Goal: Information Seeking & Learning: Find specific fact

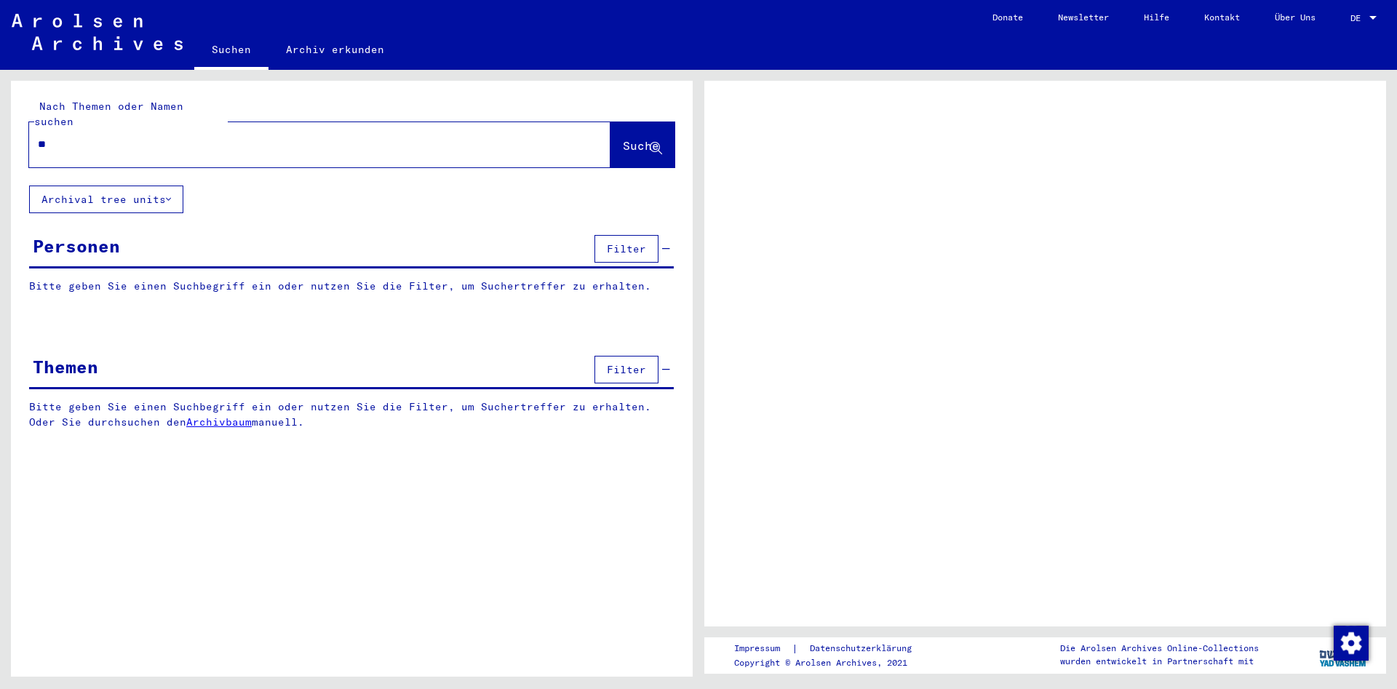
type input "***"
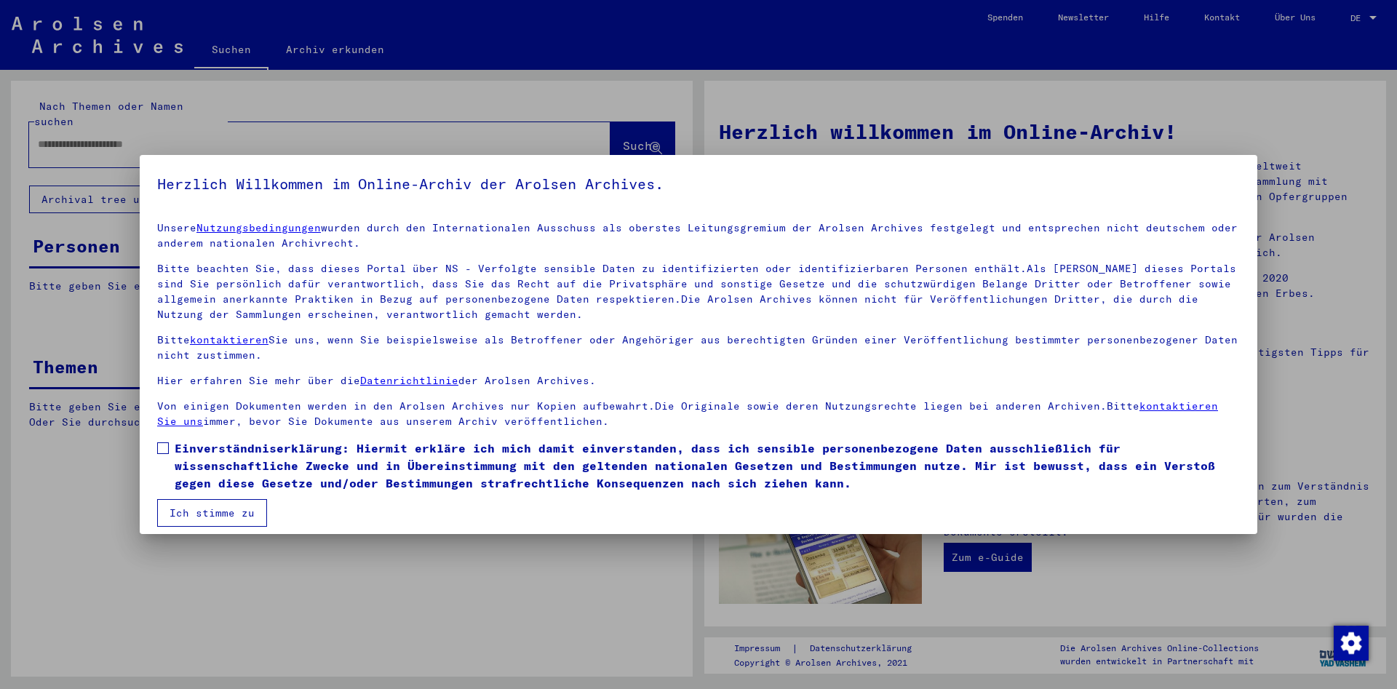
click at [165, 447] on span at bounding box center [163, 448] width 12 height 12
click at [215, 511] on button "Ich stimme zu" at bounding box center [212, 513] width 110 height 28
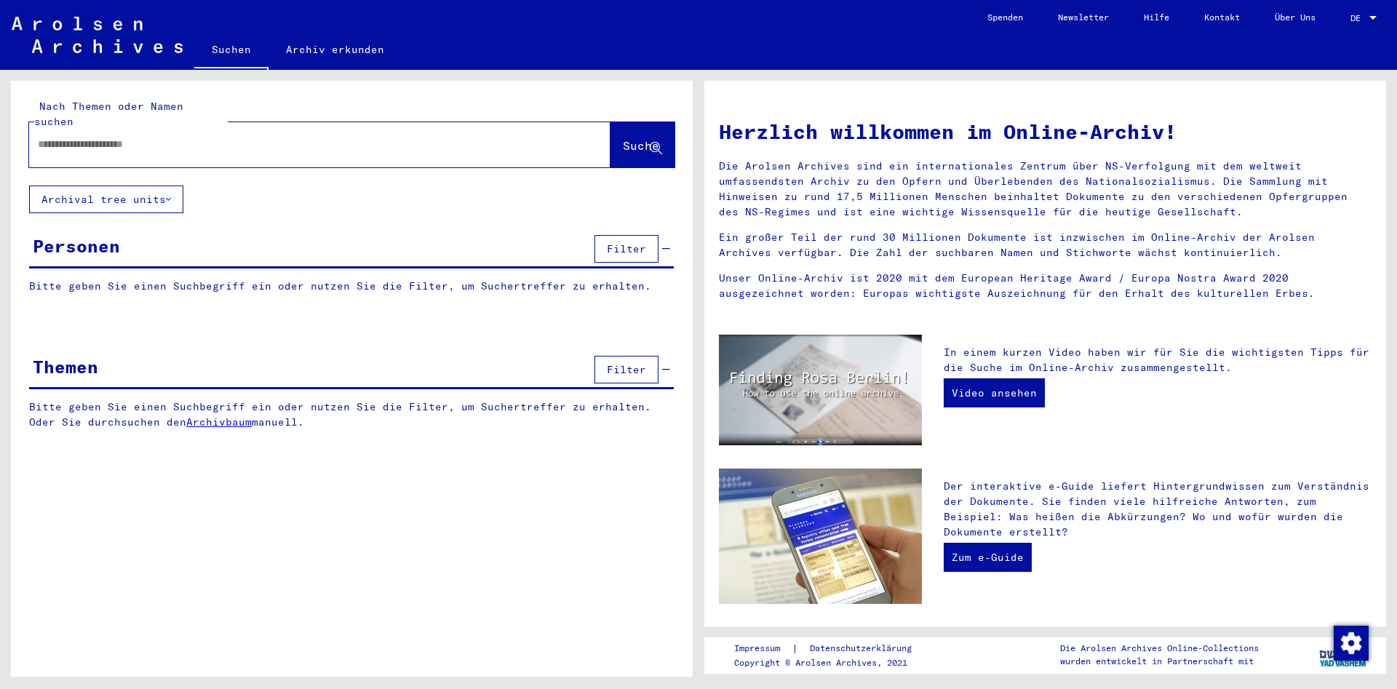
click at [73, 137] on input "text" at bounding box center [302, 144] width 529 height 15
click at [623, 138] on span "Suche" at bounding box center [641, 145] width 36 height 15
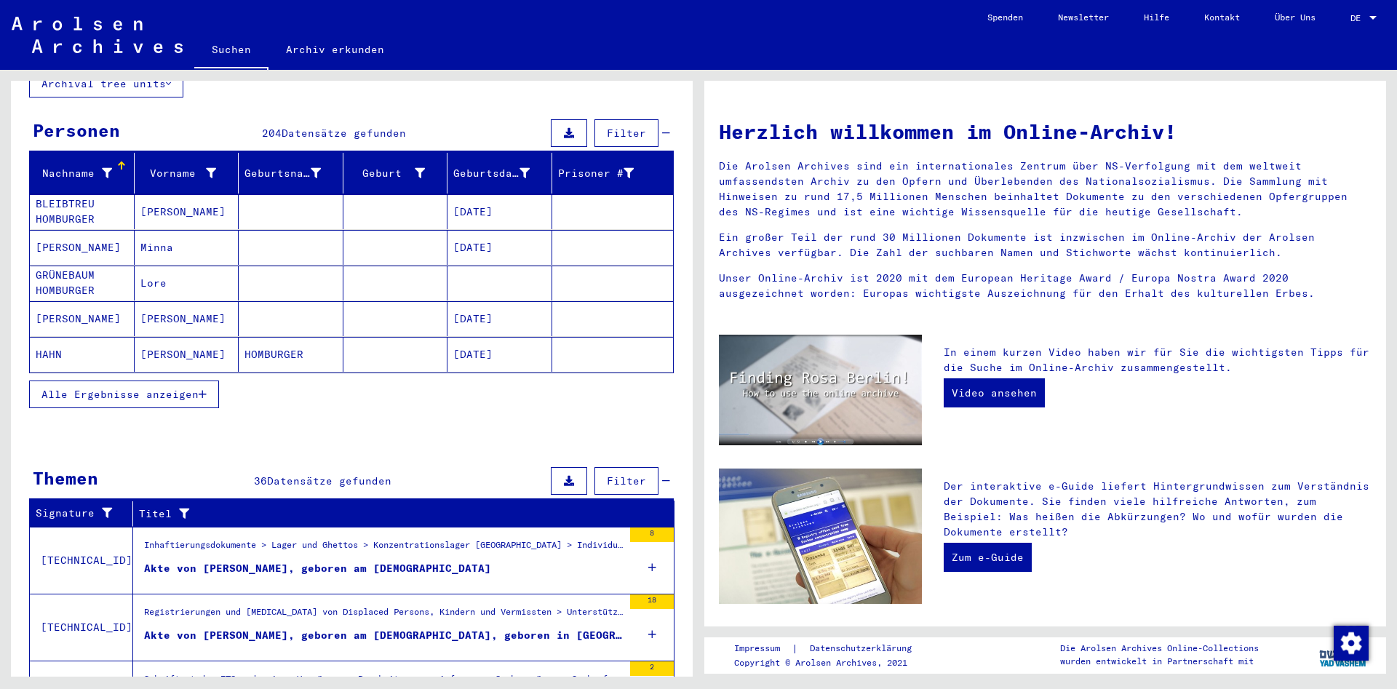
scroll to position [157, 0]
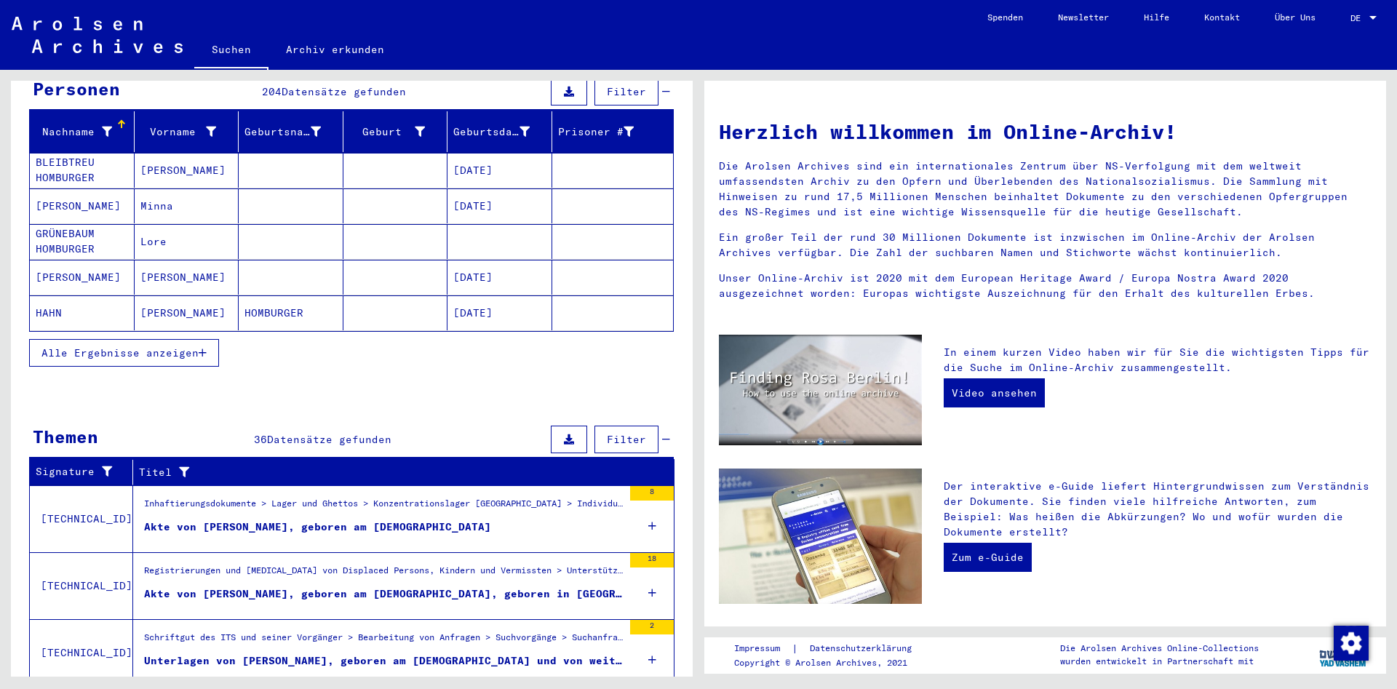
click at [188, 346] on span "Alle Ergebnisse anzeigen" at bounding box center [119, 352] width 157 height 13
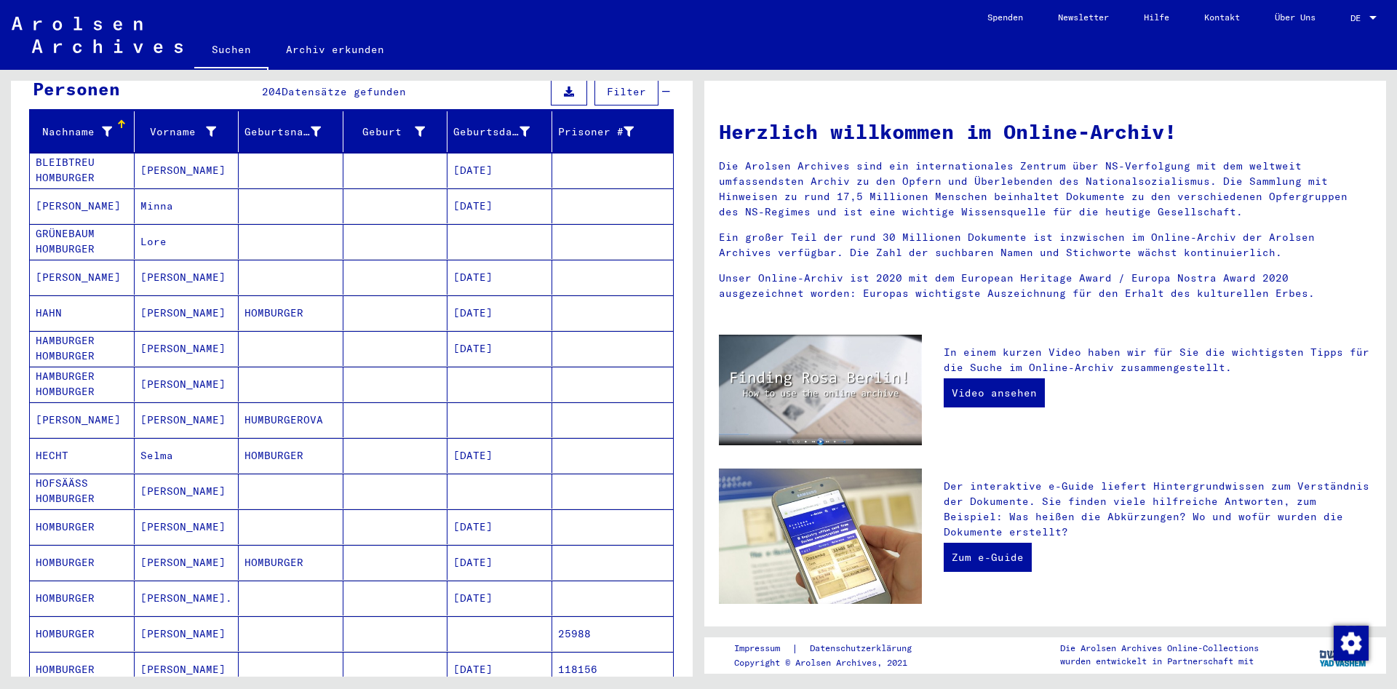
scroll to position [0, 0]
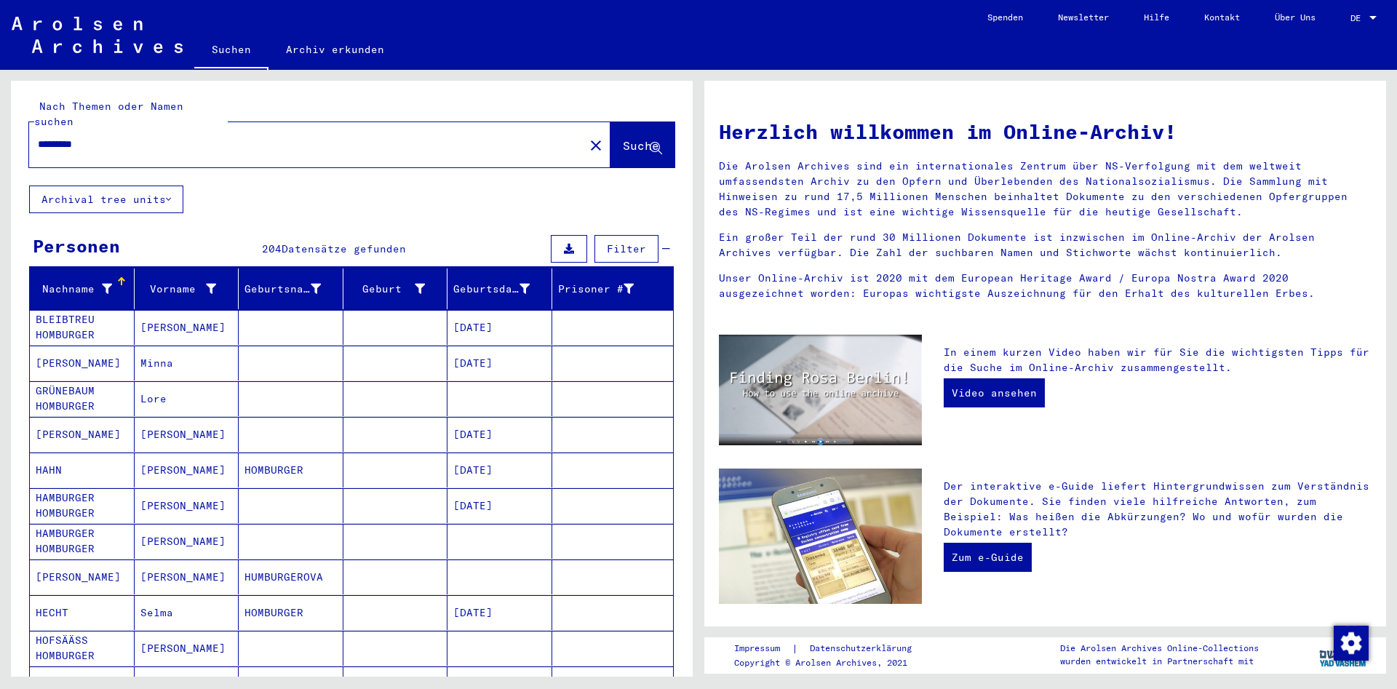
click at [123, 137] on input "*********" at bounding box center [302, 144] width 529 height 15
click at [636, 138] on span "Suche" at bounding box center [641, 145] width 36 height 15
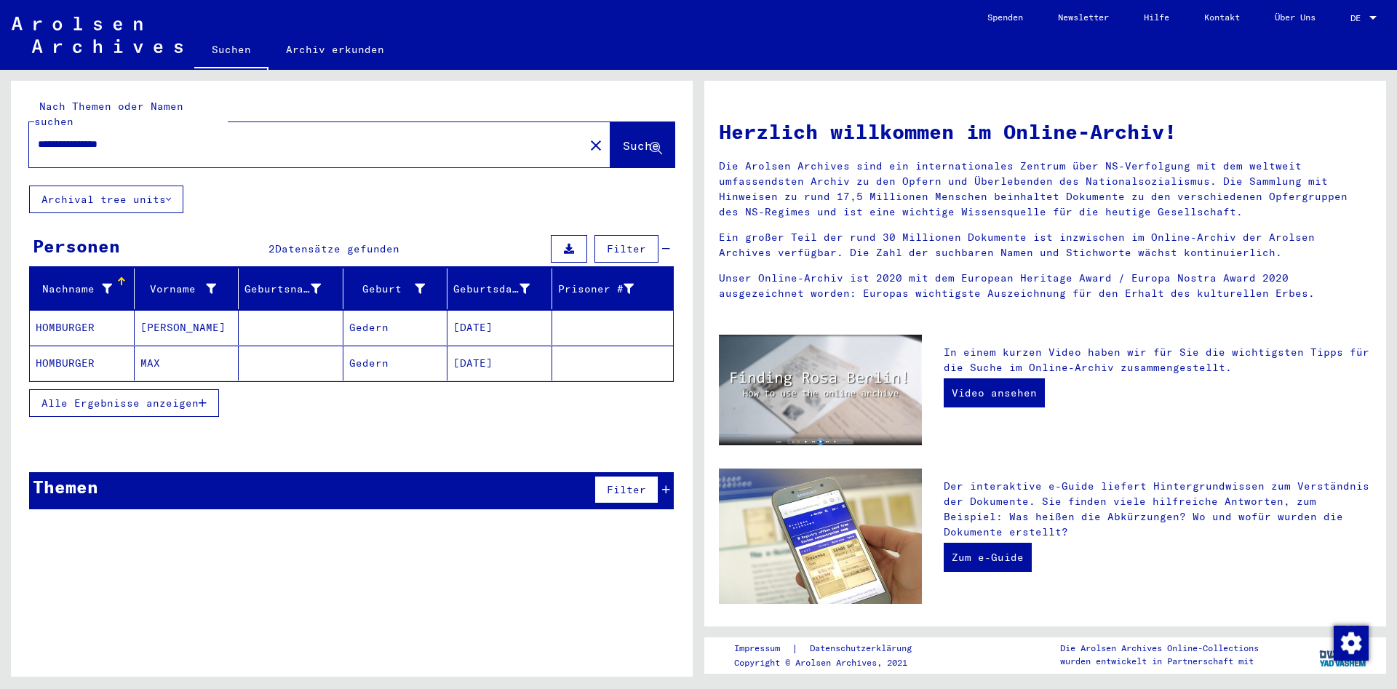
click at [96, 313] on mat-cell "HOMBURGER" at bounding box center [82, 327] width 105 height 35
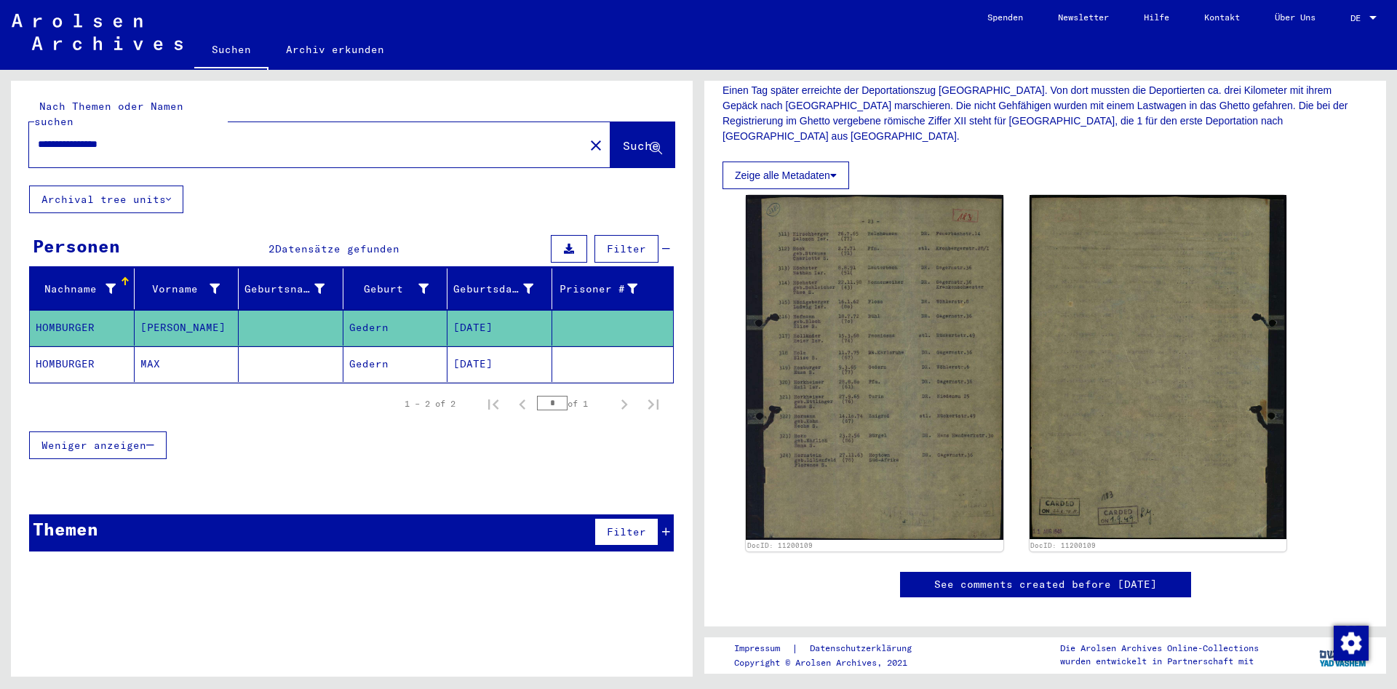
scroll to position [393, 0]
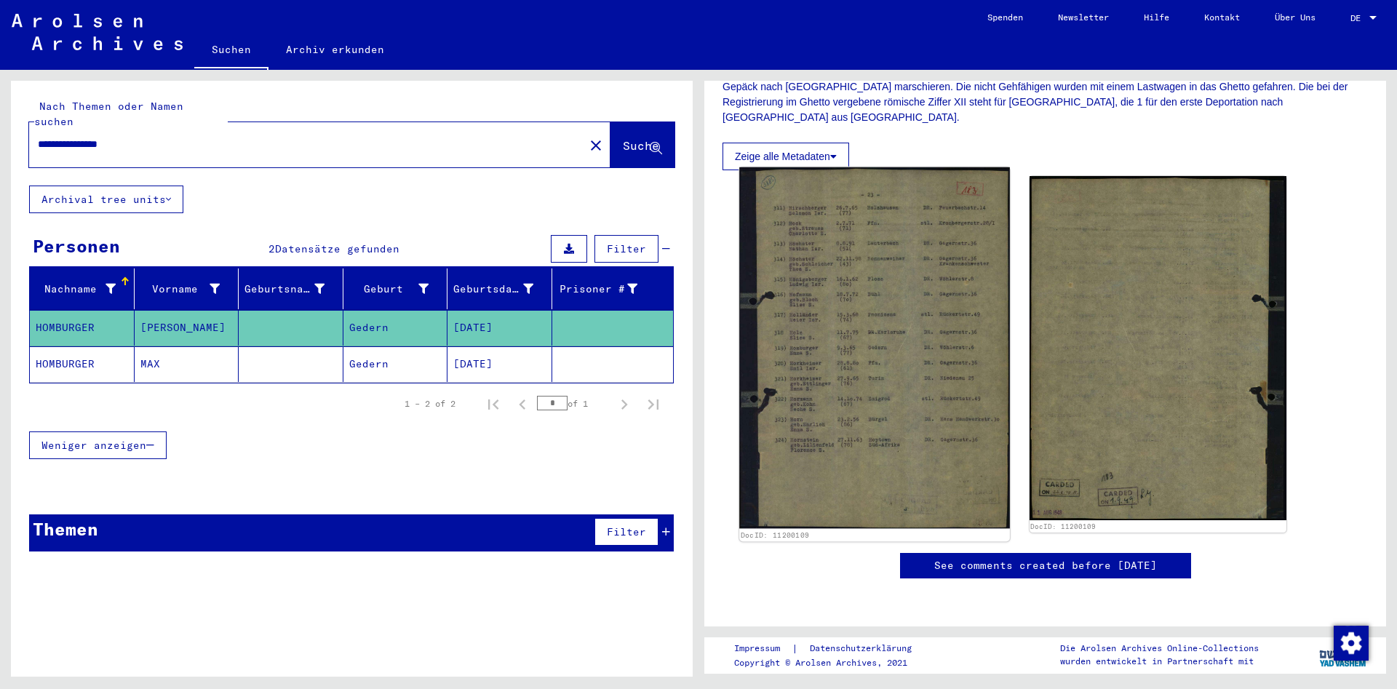
click at [853, 298] on img at bounding box center [874, 348] width 270 height 362
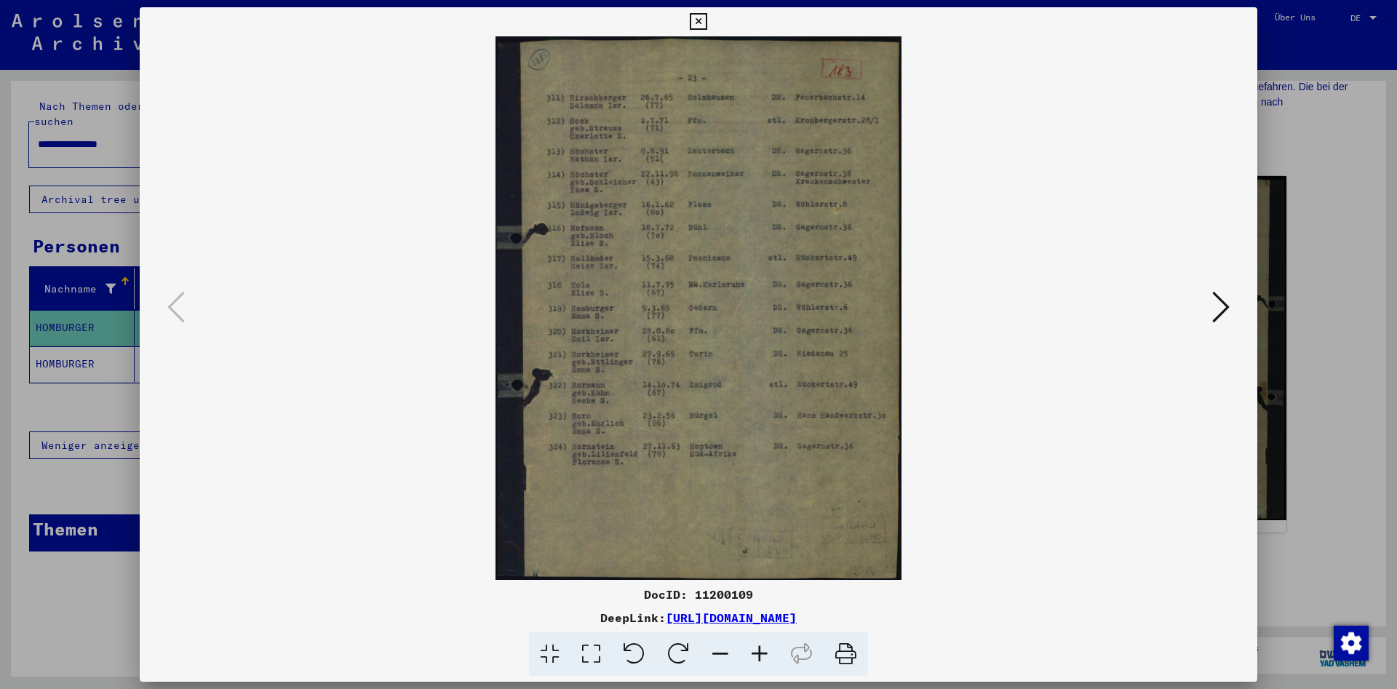
click at [762, 657] on icon at bounding box center [759, 654] width 39 height 44
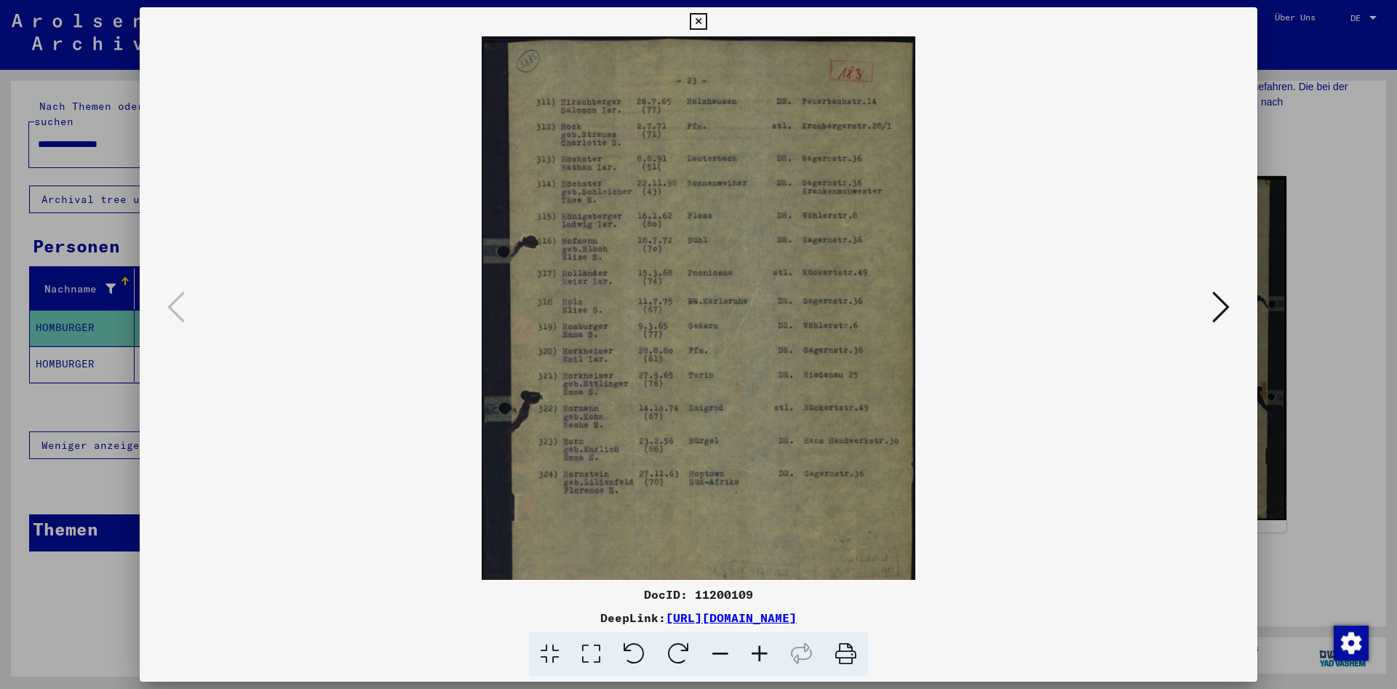
click at [762, 657] on icon at bounding box center [759, 654] width 39 height 44
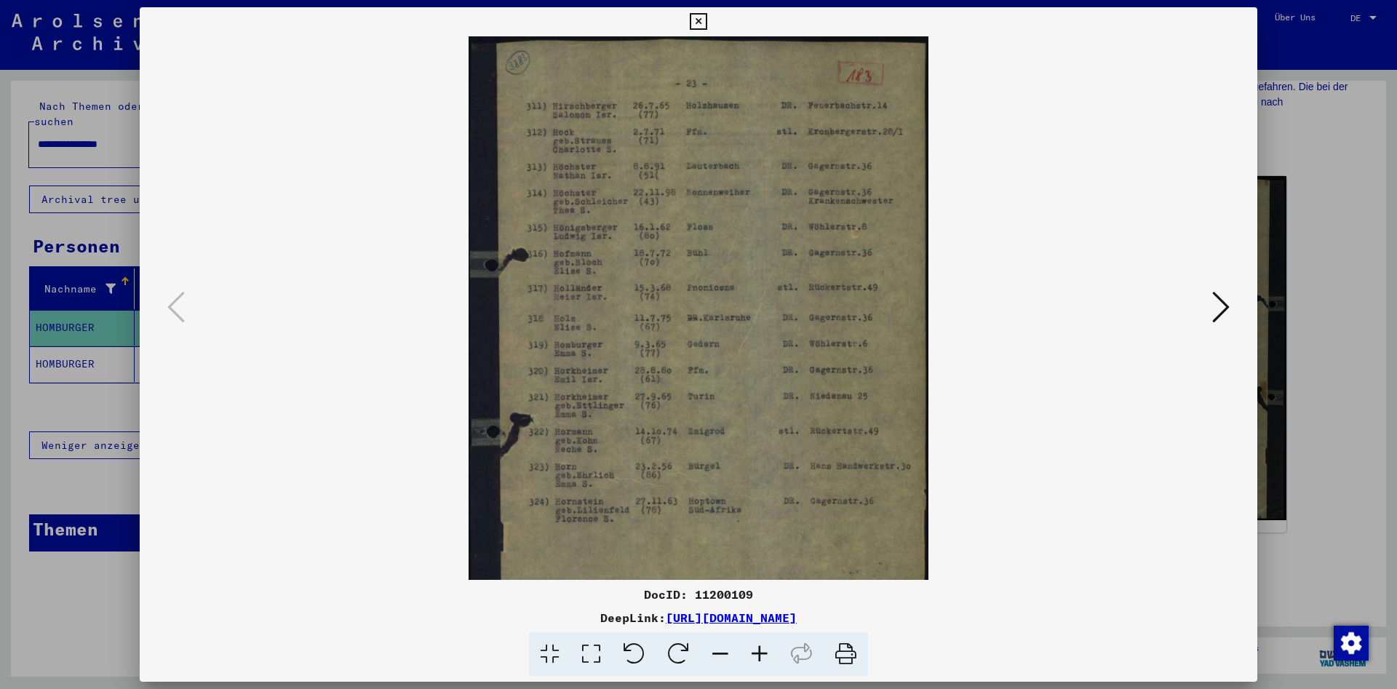
click at [762, 657] on icon at bounding box center [759, 654] width 39 height 44
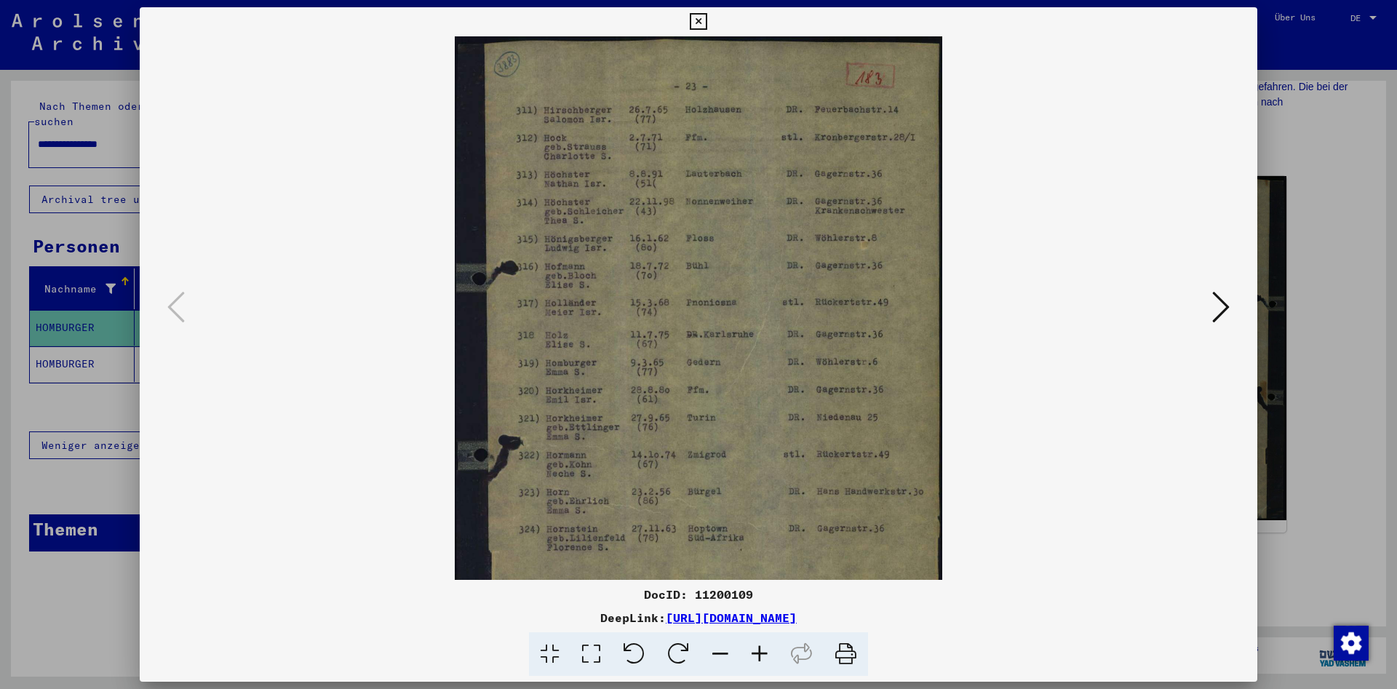
click at [762, 657] on icon at bounding box center [759, 654] width 39 height 44
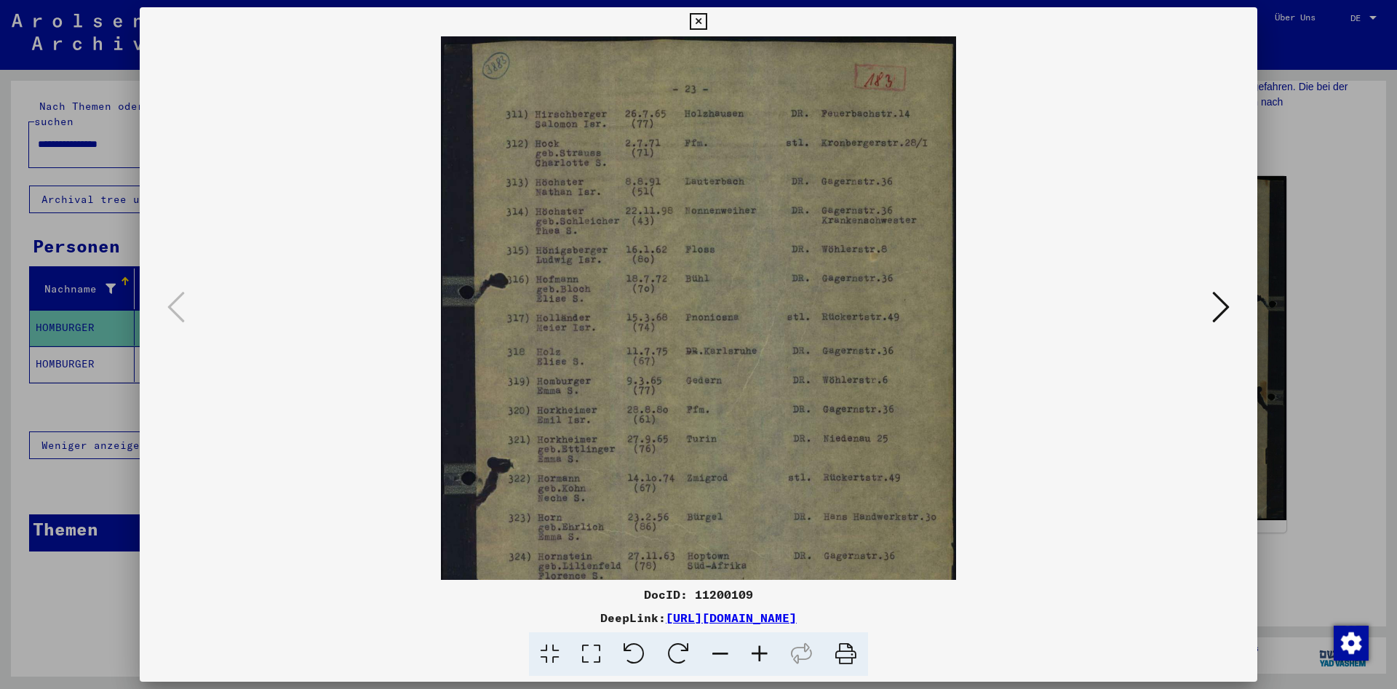
click at [762, 657] on icon at bounding box center [759, 654] width 39 height 44
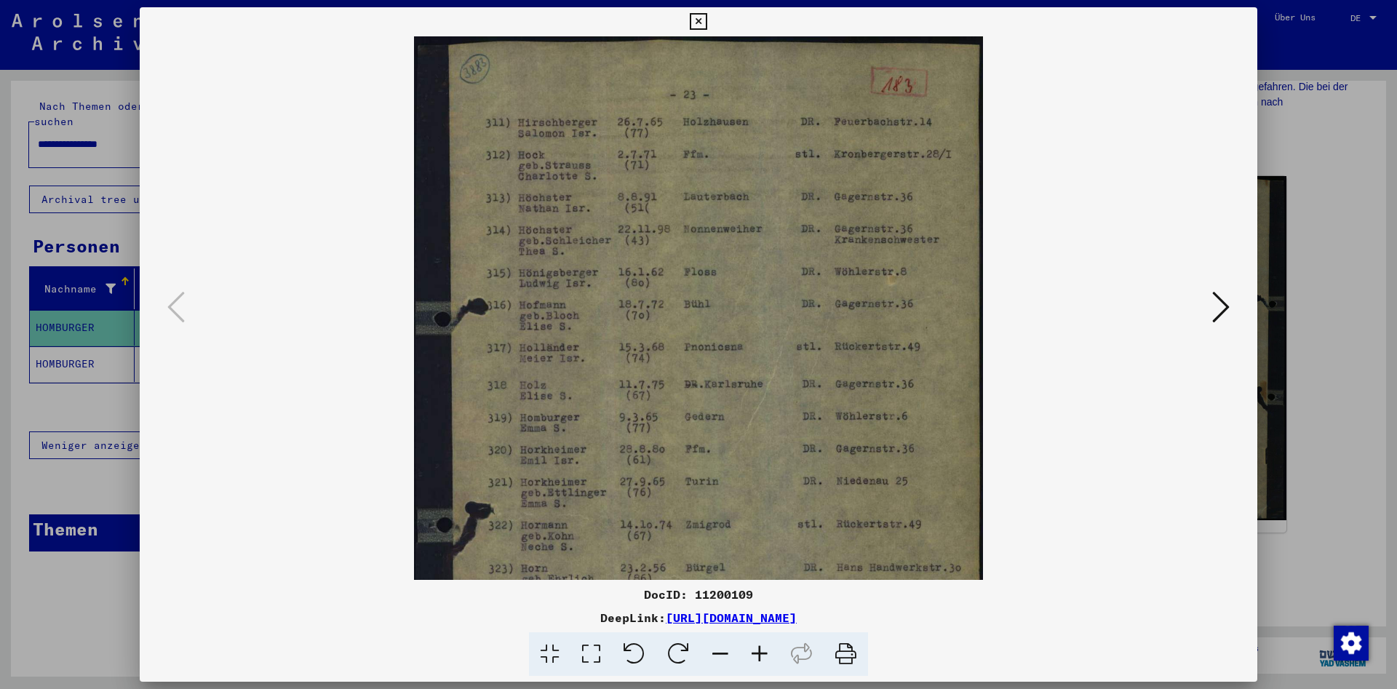
click at [762, 657] on icon at bounding box center [759, 654] width 39 height 44
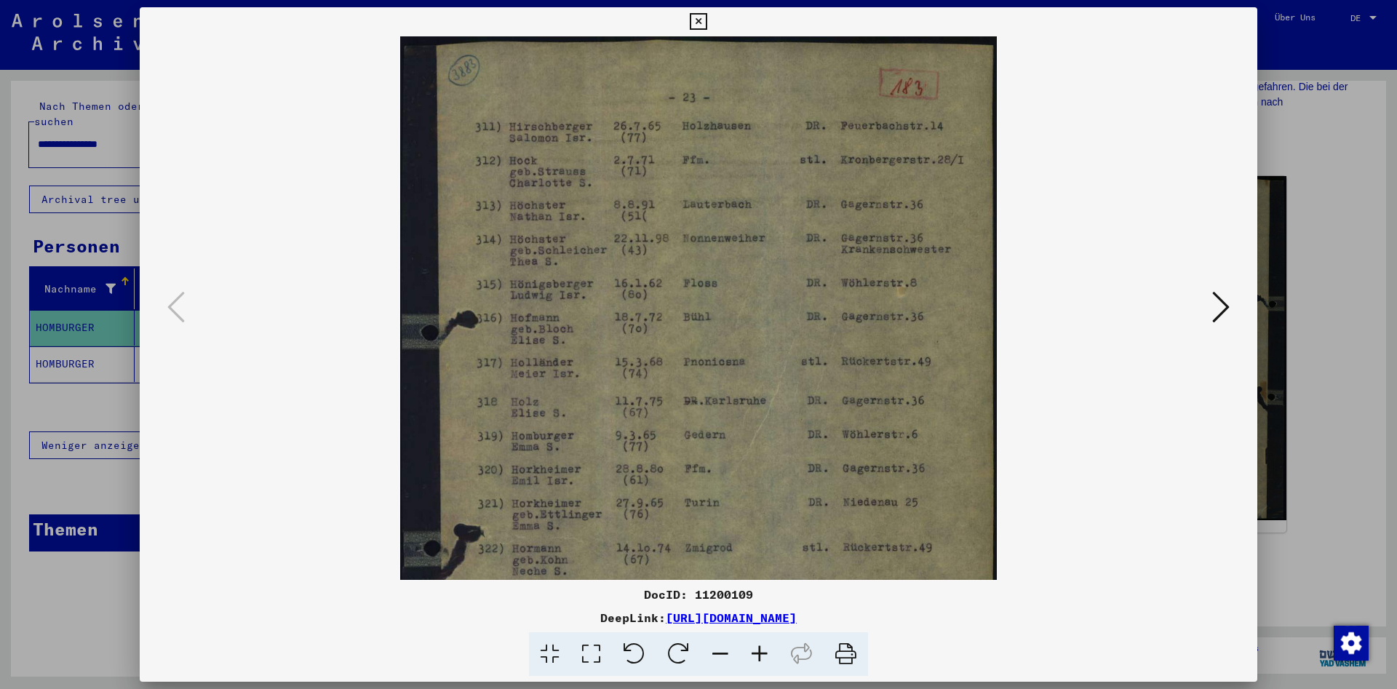
click at [762, 657] on icon at bounding box center [759, 654] width 39 height 44
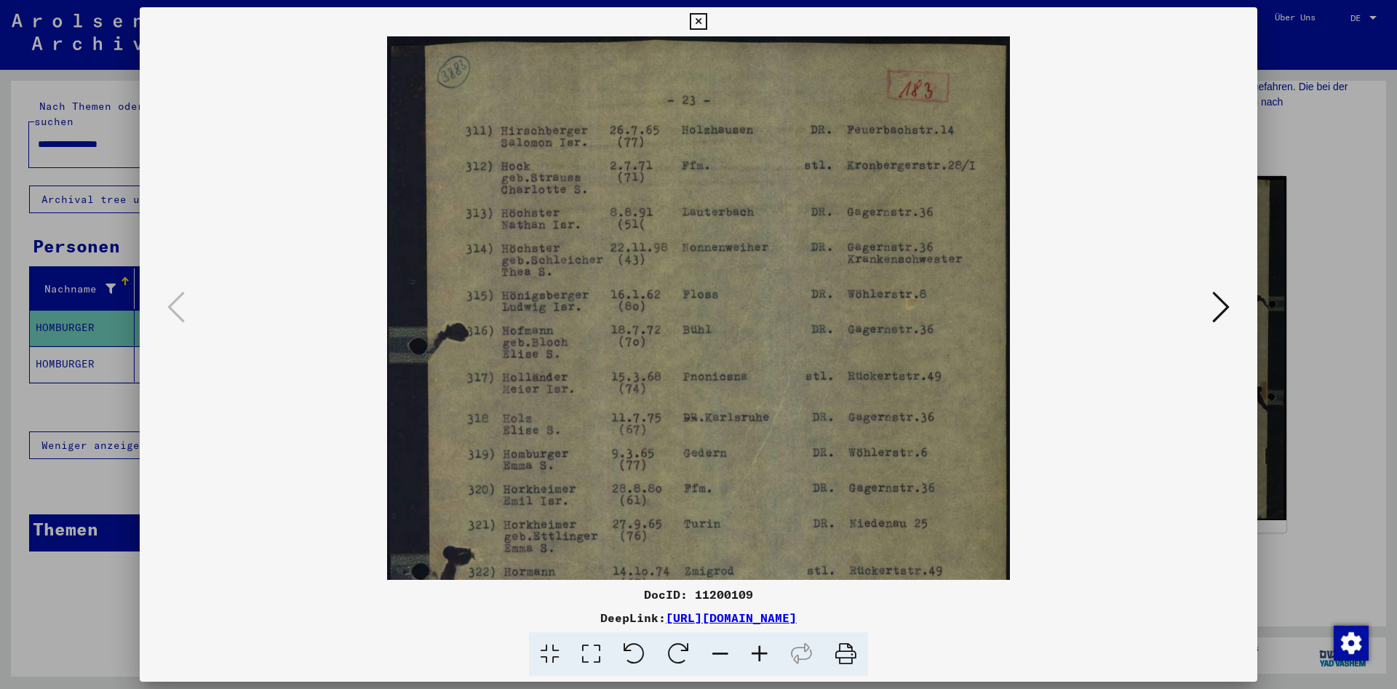
click at [762, 657] on icon at bounding box center [759, 654] width 39 height 44
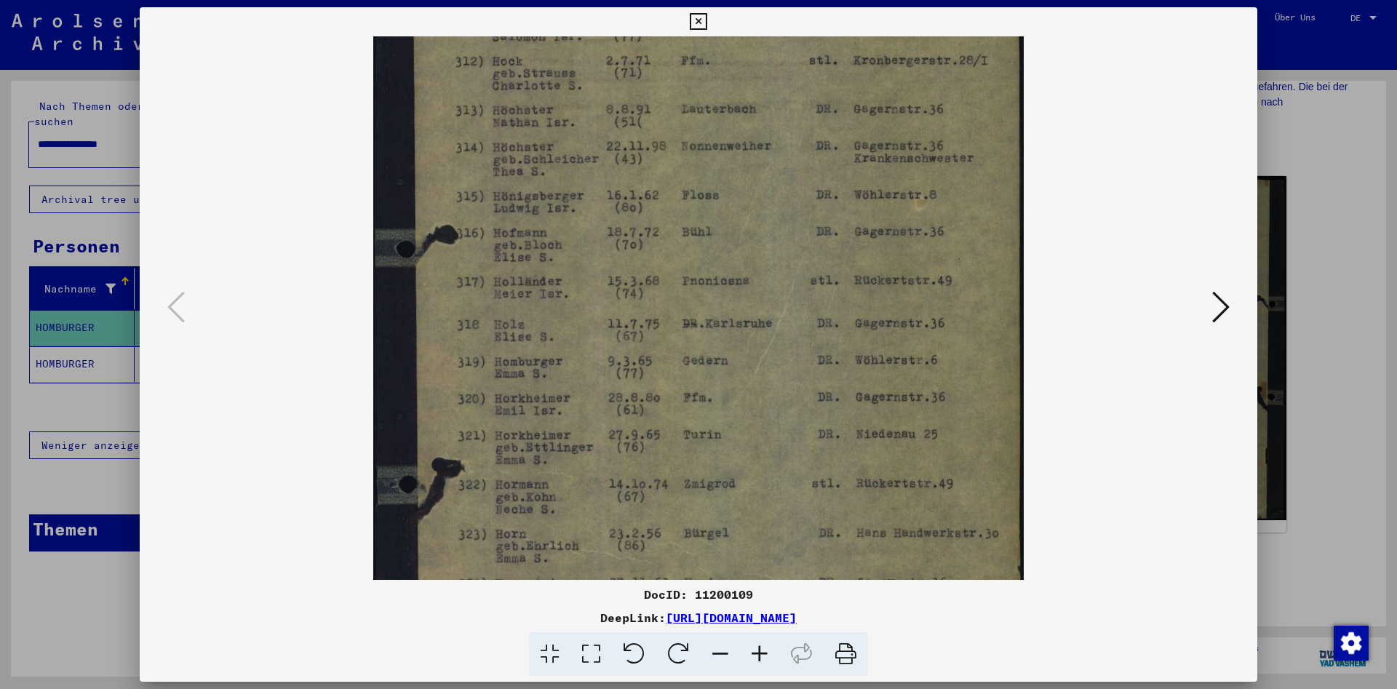
scroll to position [126, 0]
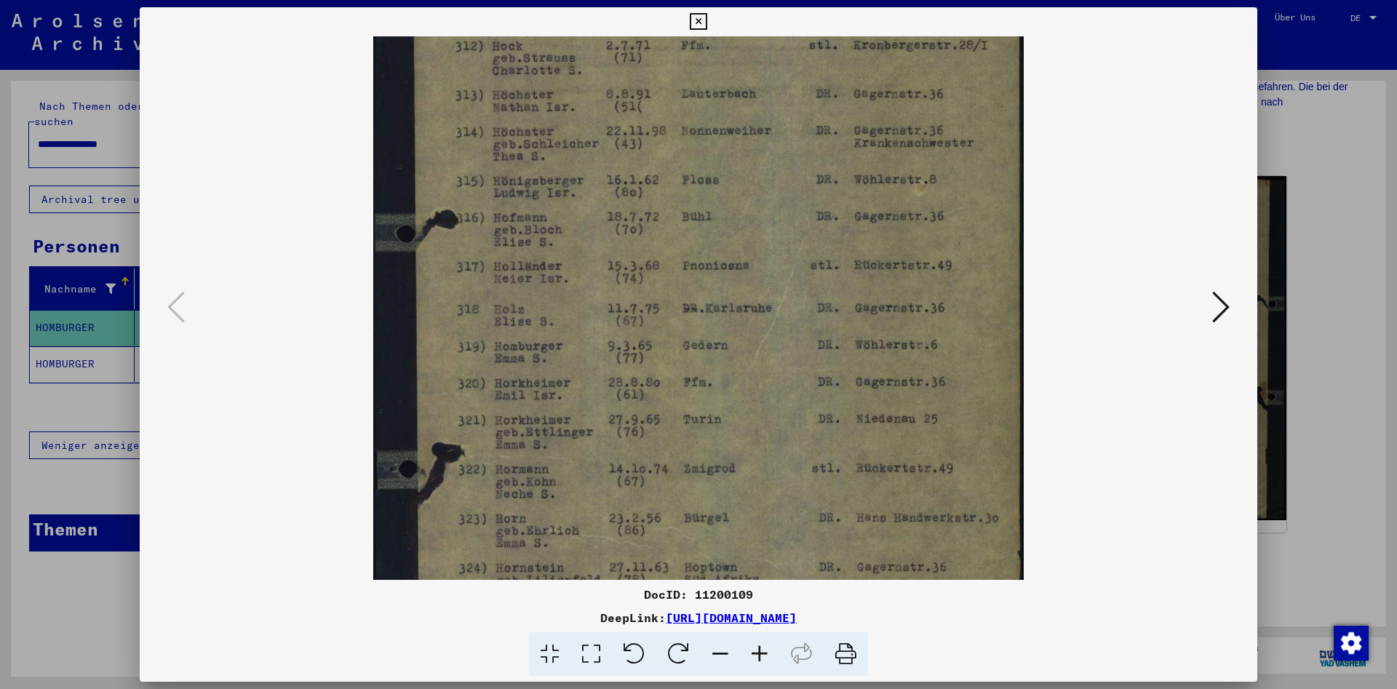
drag, startPoint x: 569, startPoint y: 439, endPoint x: 577, endPoint y: 343, distance: 97.1
click at [577, 343] on img at bounding box center [698, 346] width 650 height 871
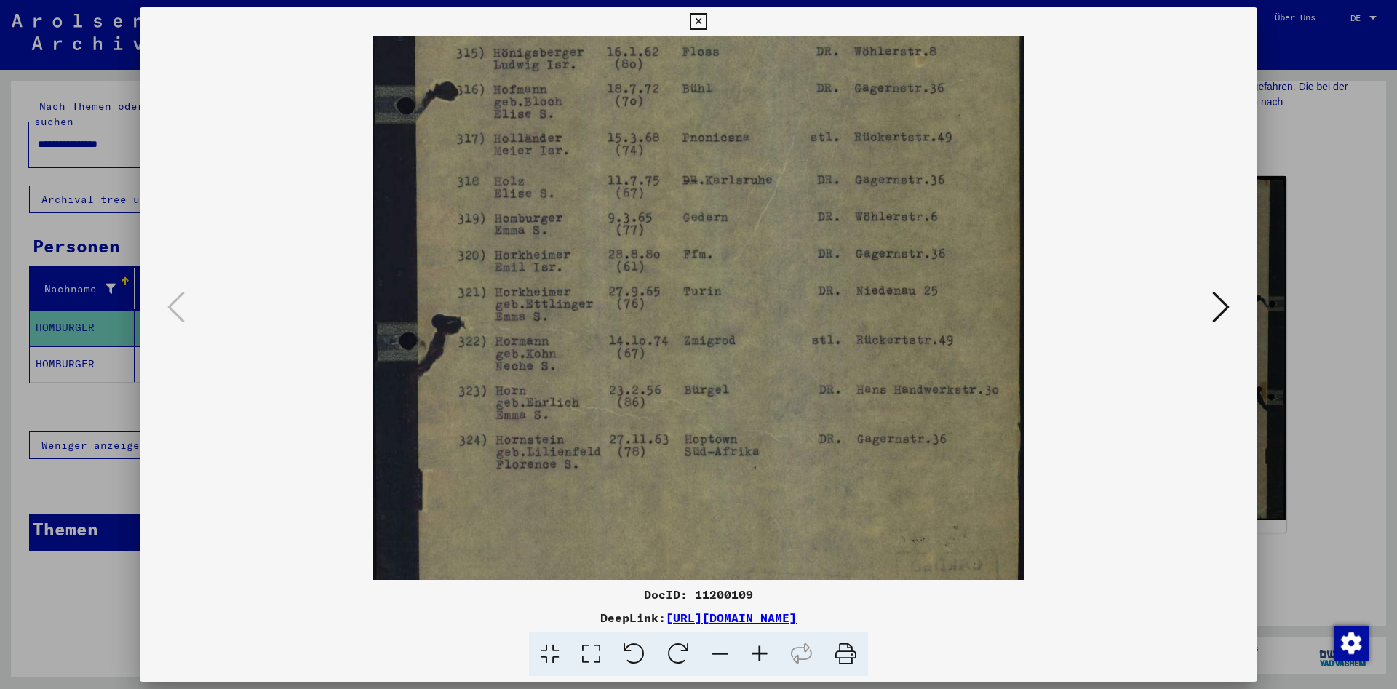
scroll to position [273, 0]
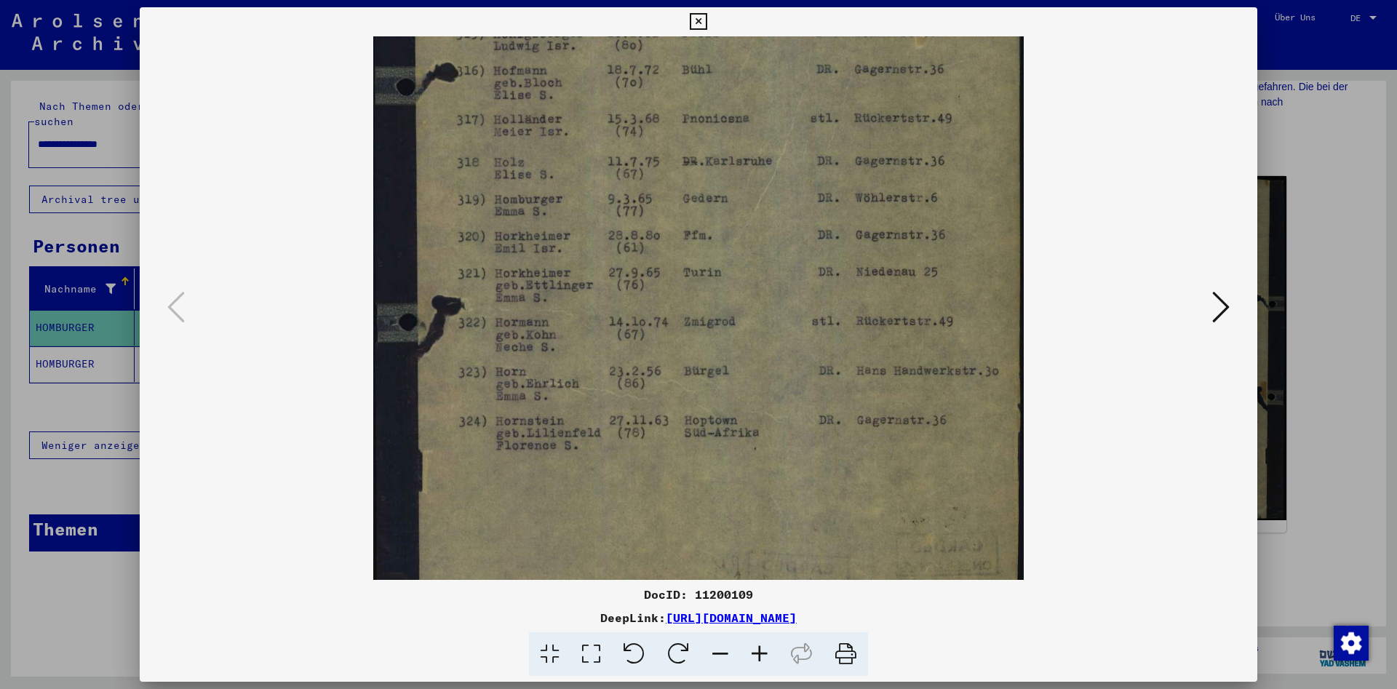
drag, startPoint x: 604, startPoint y: 362, endPoint x: 630, endPoint y: 215, distance: 149.1
click at [630, 215] on img at bounding box center [698, 199] width 650 height 871
click at [1223, 307] on icon at bounding box center [1220, 307] width 17 height 35
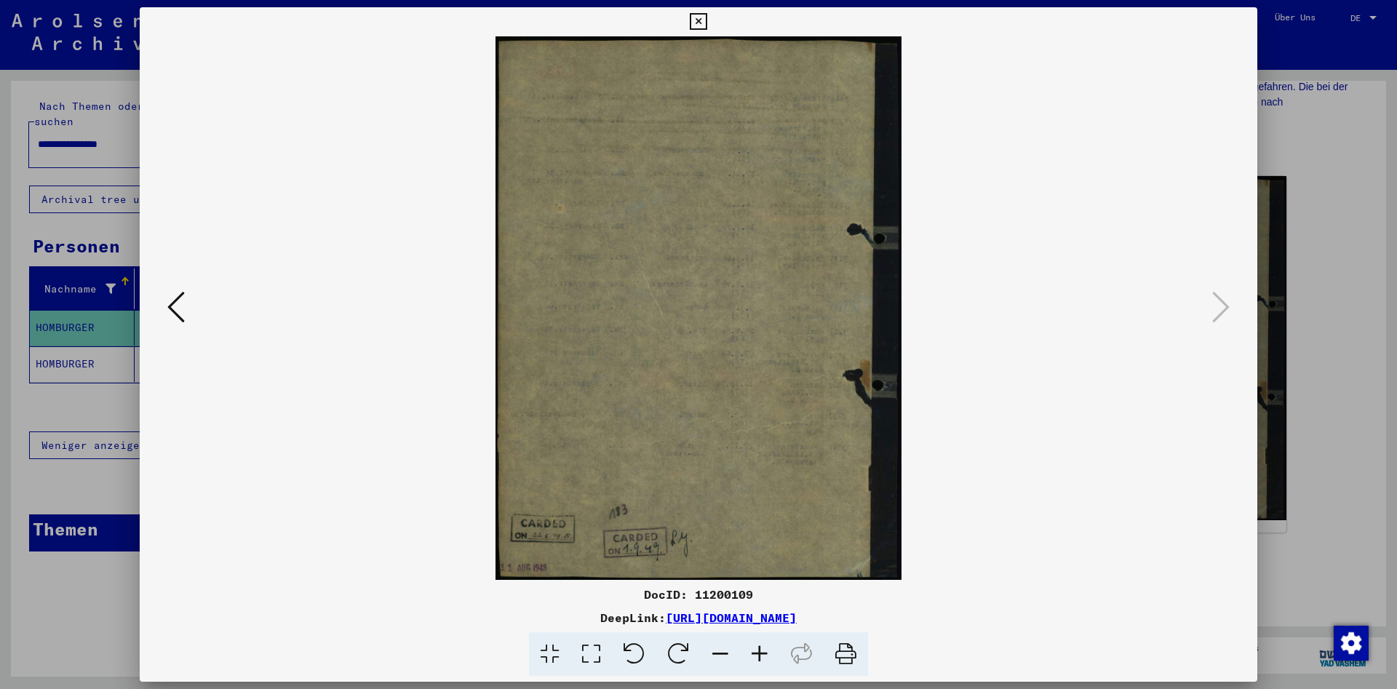
click at [706, 17] on icon at bounding box center [698, 21] width 17 height 17
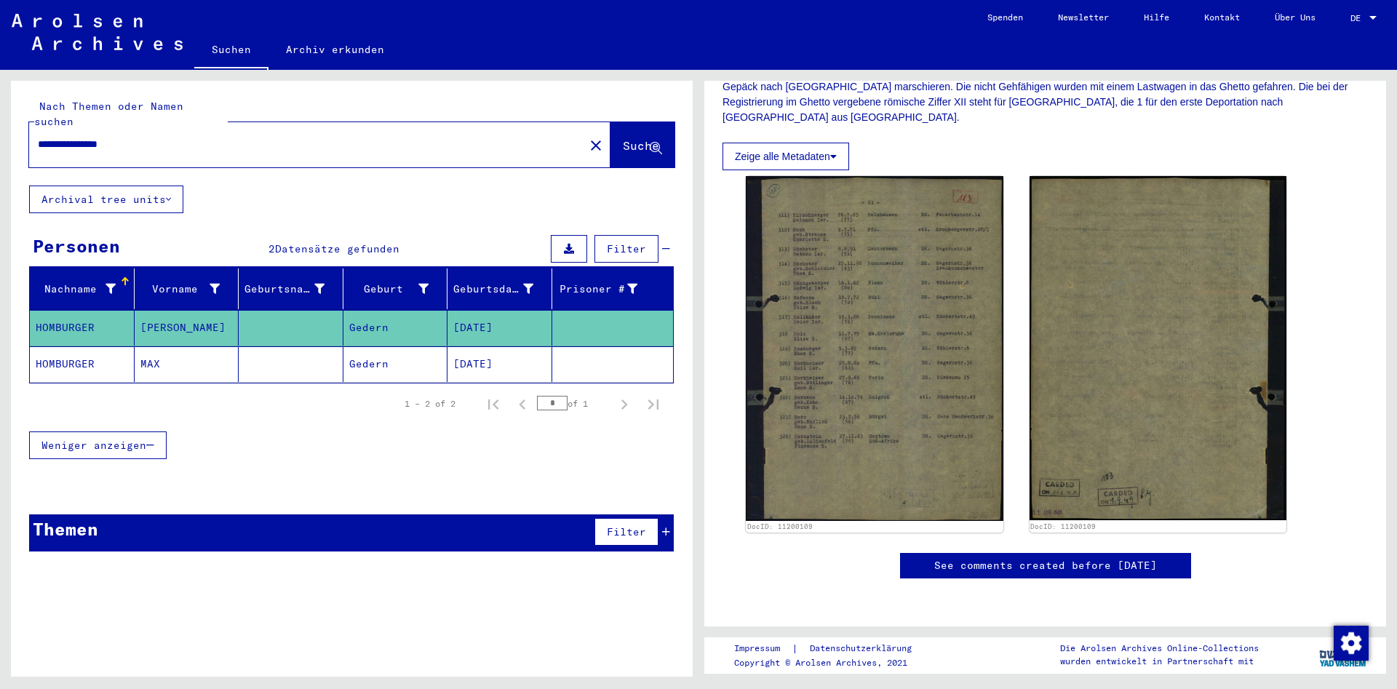
click at [92, 346] on mat-cell "HOMBURGER" at bounding box center [82, 364] width 105 height 36
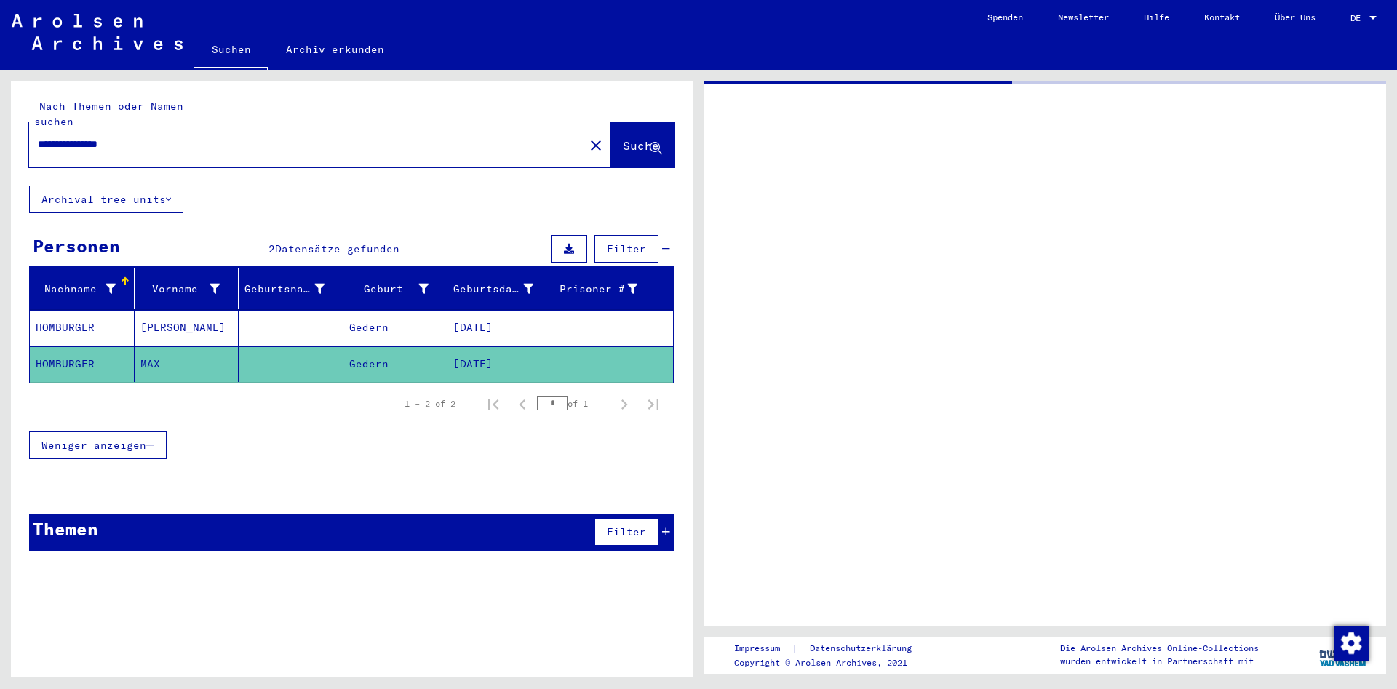
click at [92, 346] on mat-cell "HOMBURGER" at bounding box center [82, 364] width 105 height 36
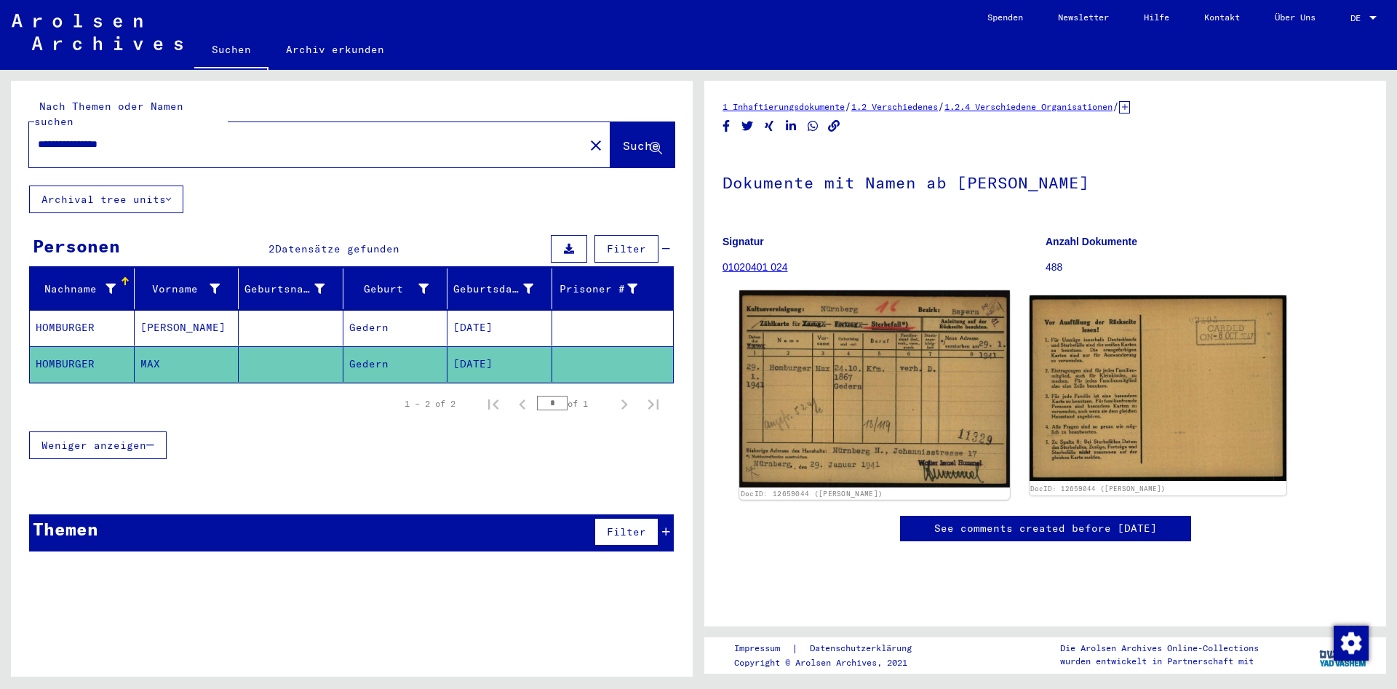
click at [916, 415] on img at bounding box center [874, 388] width 270 height 197
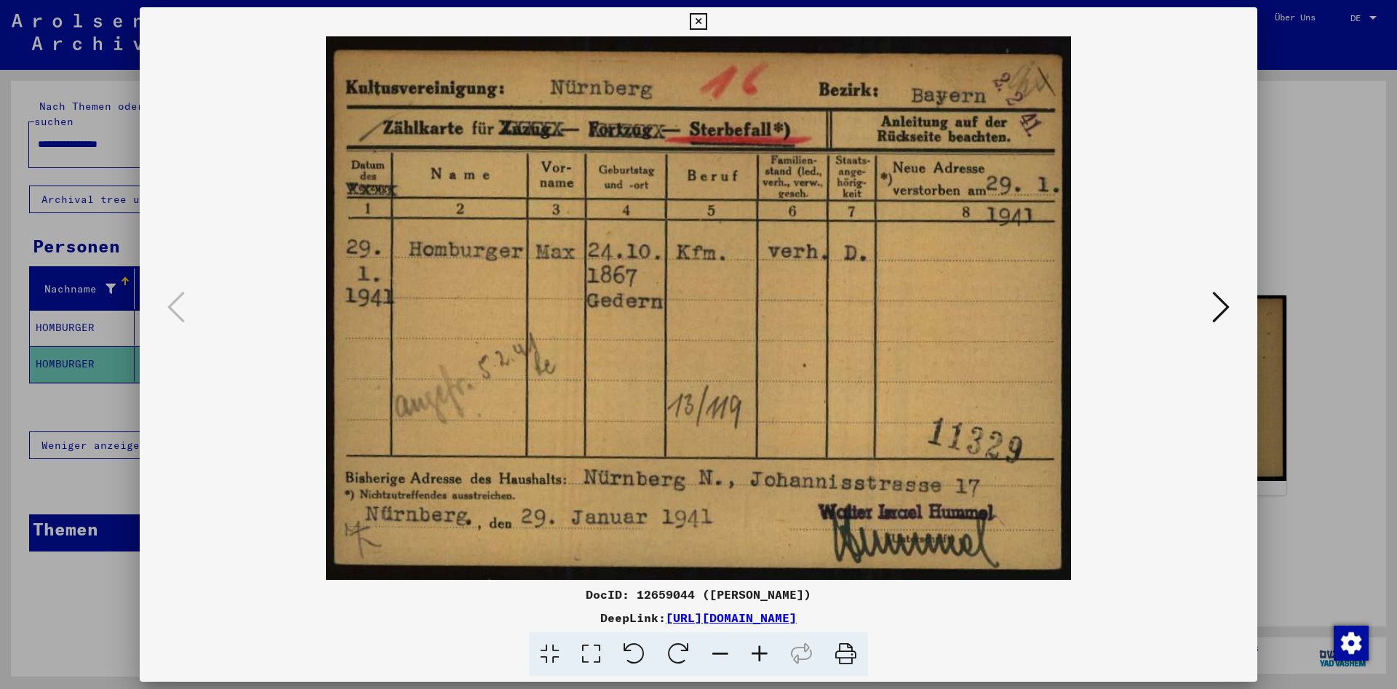
click at [1217, 300] on icon at bounding box center [1220, 307] width 17 height 35
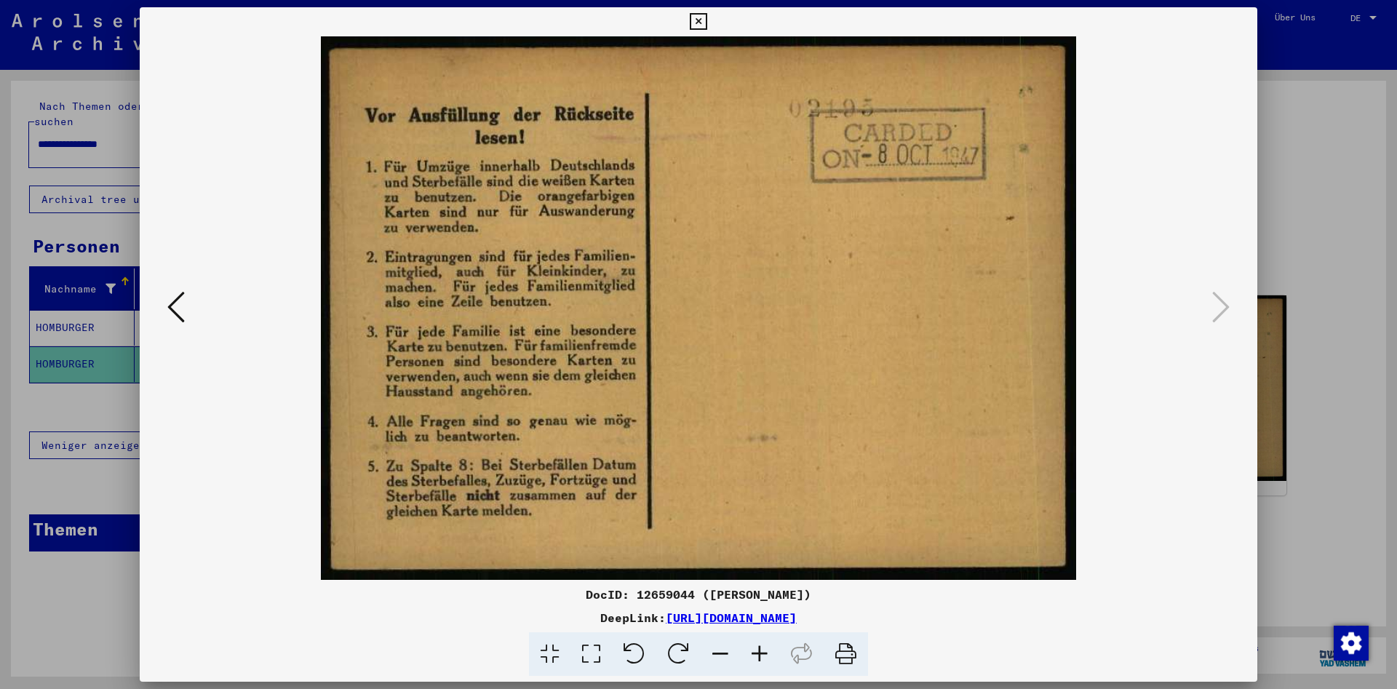
click at [706, 21] on icon at bounding box center [698, 21] width 17 height 17
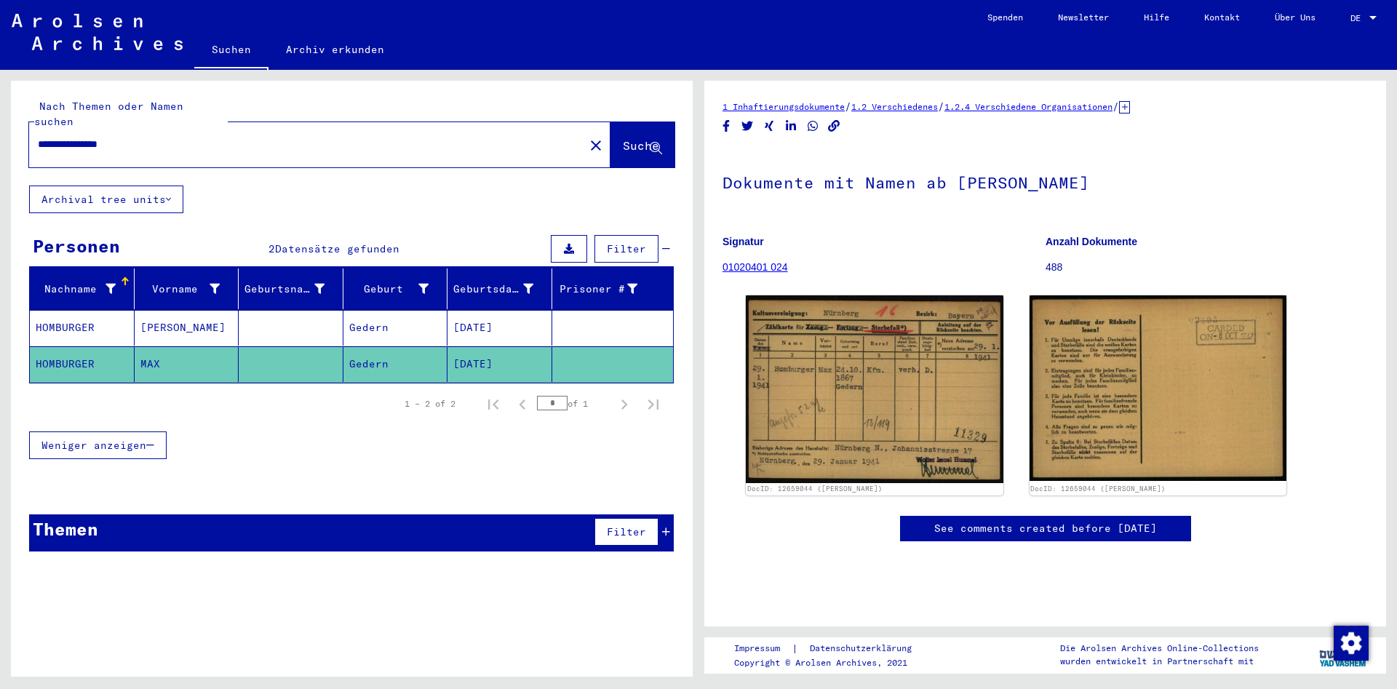
click at [140, 137] on input "**********" at bounding box center [307, 144] width 538 height 15
drag, startPoint x: 140, startPoint y: 128, endPoint x: 103, endPoint y: 130, distance: 37.2
click at [103, 137] on input "**********" at bounding box center [307, 144] width 538 height 15
click at [36, 128] on div "*********" at bounding box center [302, 144] width 546 height 33
click at [36, 129] on div "*********" at bounding box center [302, 144] width 546 height 33
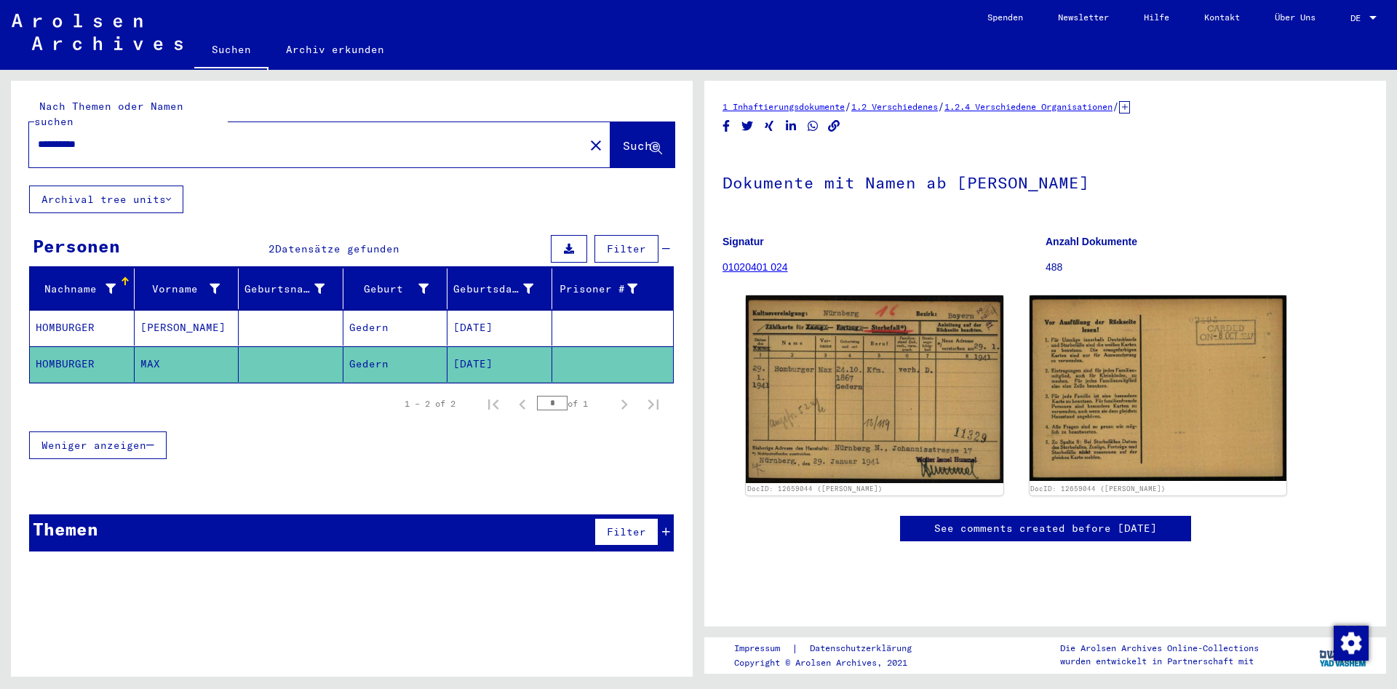
click at [37, 129] on div "*********" at bounding box center [302, 144] width 546 height 33
click at [38, 137] on input "*********" at bounding box center [307, 144] width 538 height 15
click at [632, 138] on span "Suche" at bounding box center [641, 145] width 36 height 15
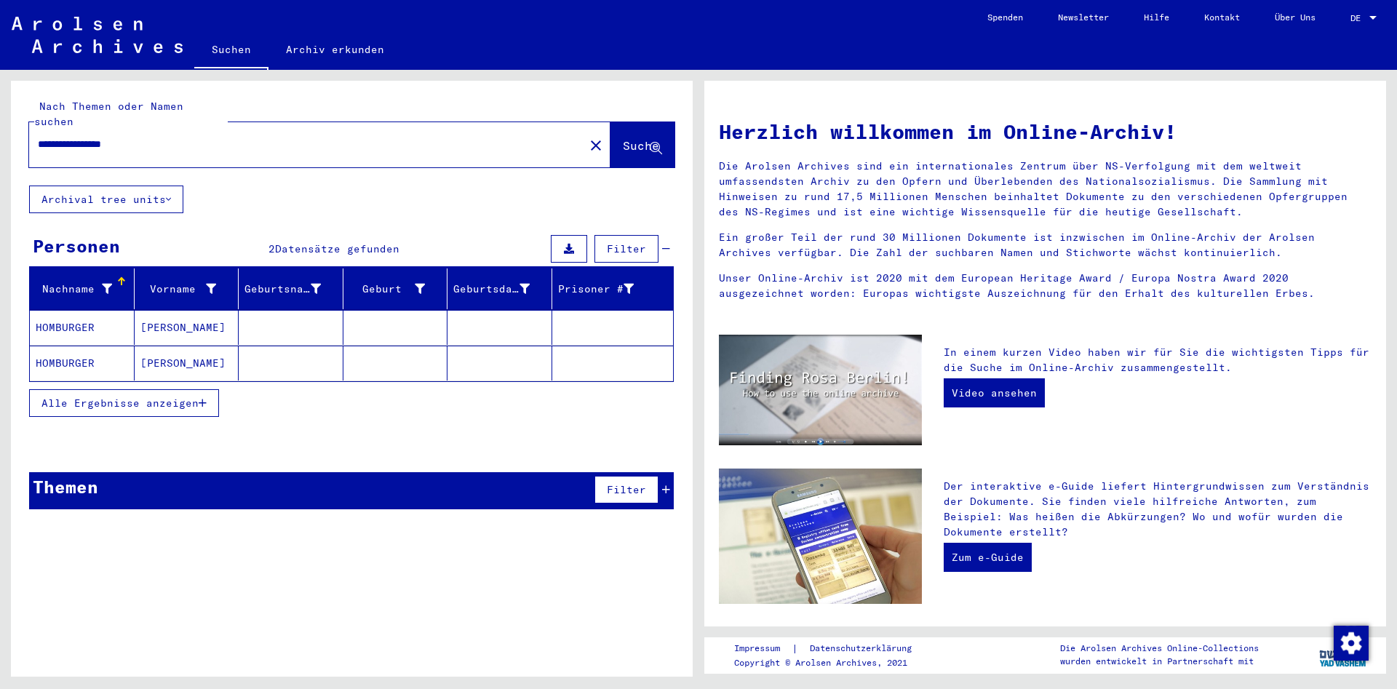
click at [92, 314] on mat-cell "HOMBURGER" at bounding box center [82, 327] width 105 height 35
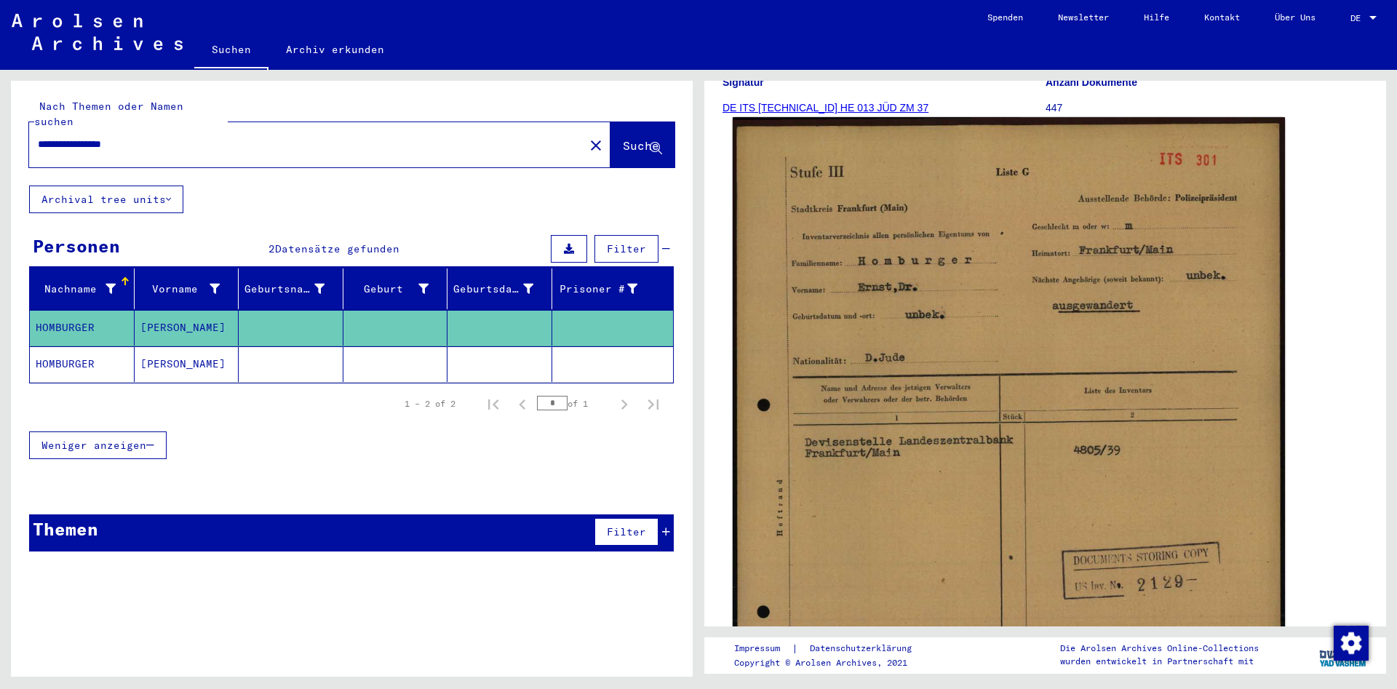
scroll to position [236, 0]
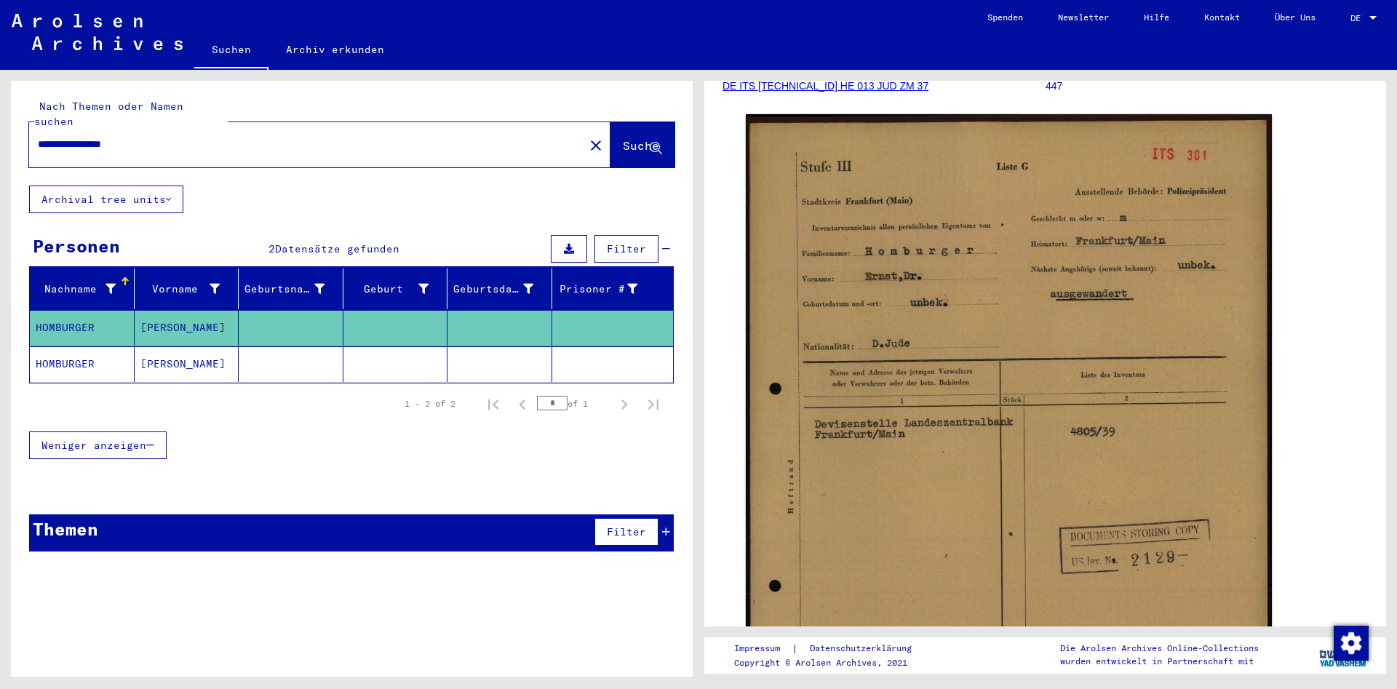
click at [70, 347] on mat-cell "HOMBURGER" at bounding box center [82, 364] width 105 height 36
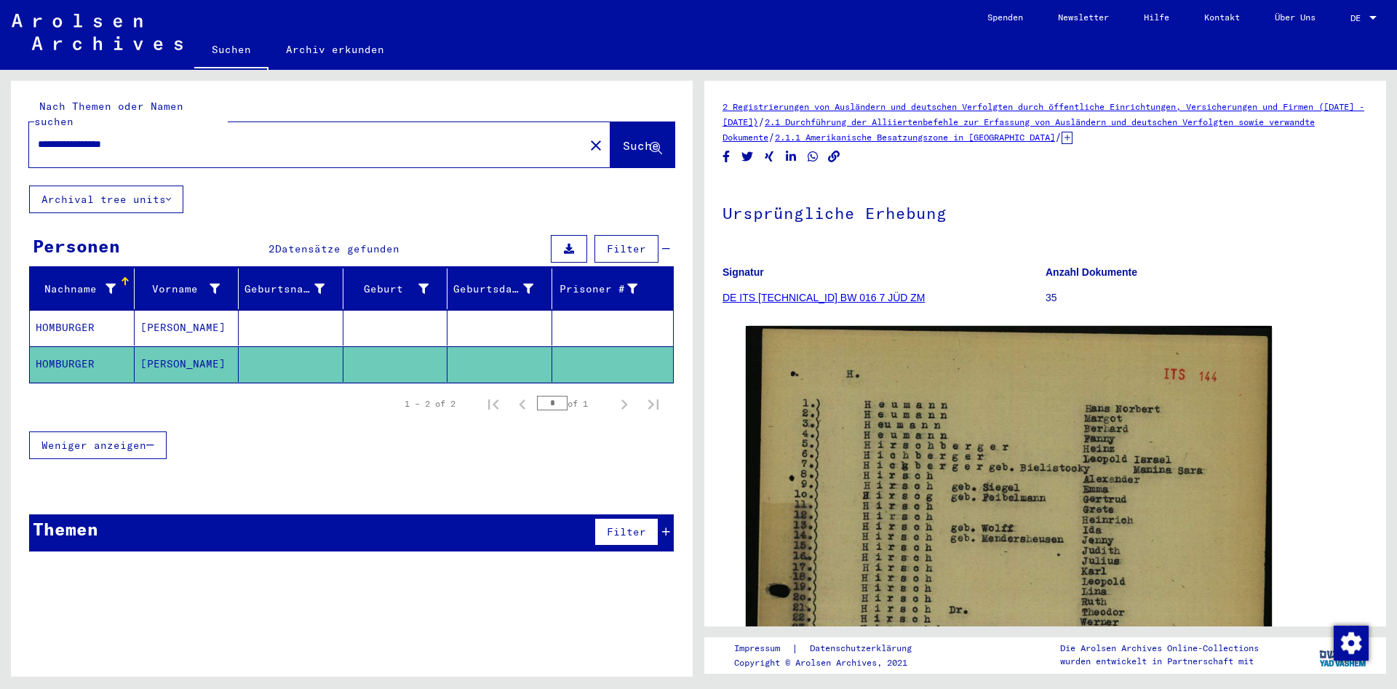
drag, startPoint x: 141, startPoint y: 133, endPoint x: 22, endPoint y: 152, distance: 120.8
click at [38, 152] on input "**********" at bounding box center [307, 144] width 538 height 15
click at [69, 137] on input "**********" at bounding box center [307, 144] width 538 height 15
type input "**********"
click at [623, 138] on span "Suche" at bounding box center [641, 145] width 36 height 15
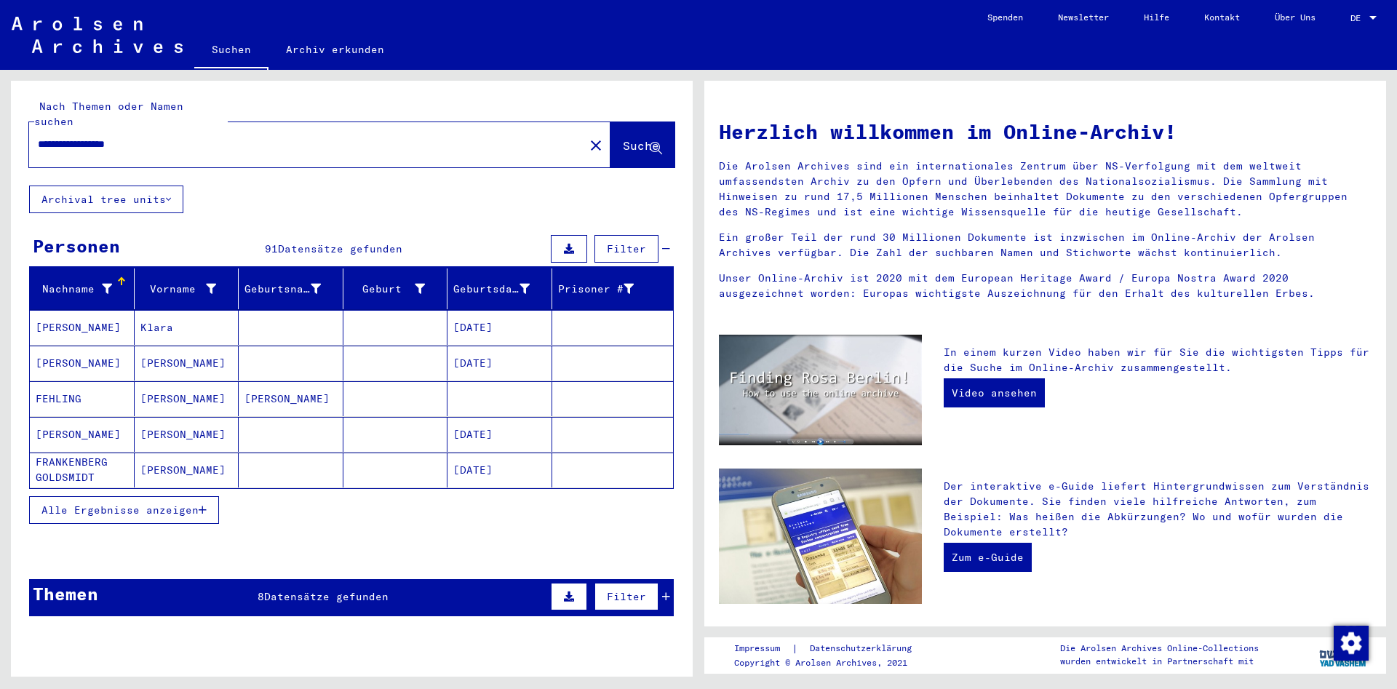
click at [145, 503] on span "Alle Ergebnisse anzeigen" at bounding box center [119, 509] width 157 height 13
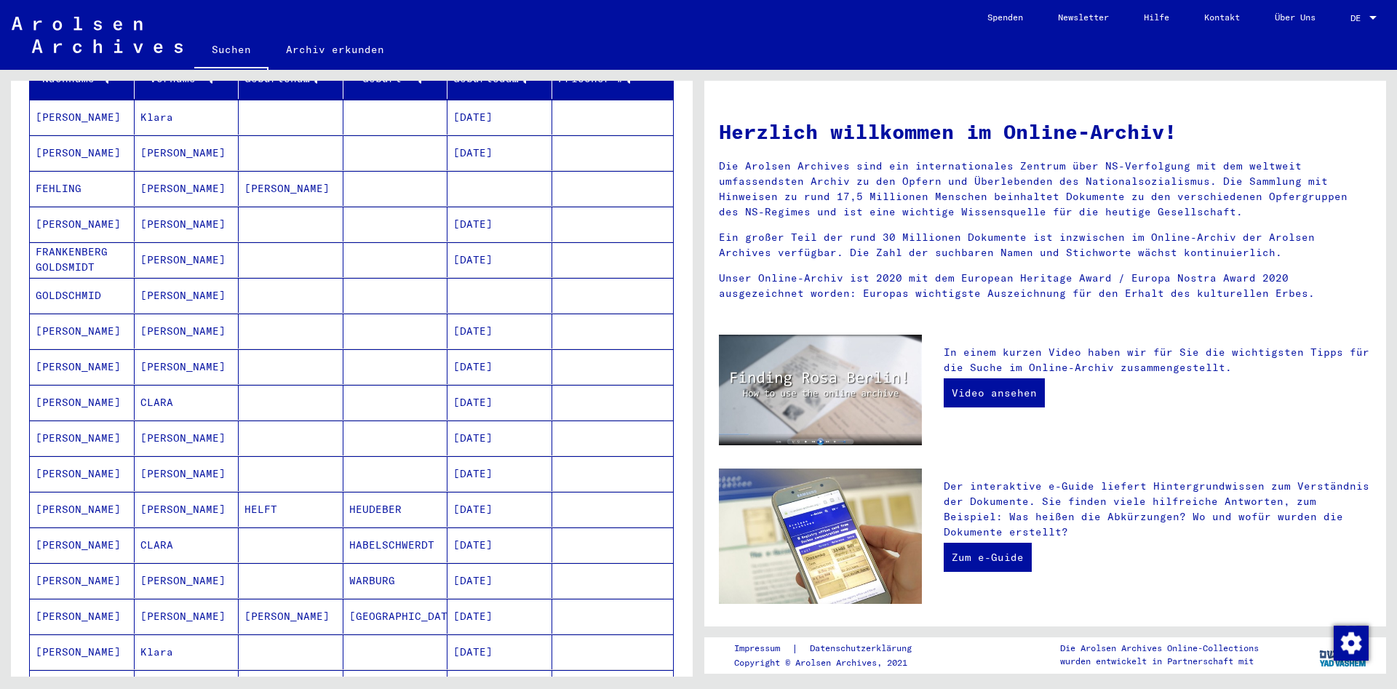
scroll to position [236, 0]
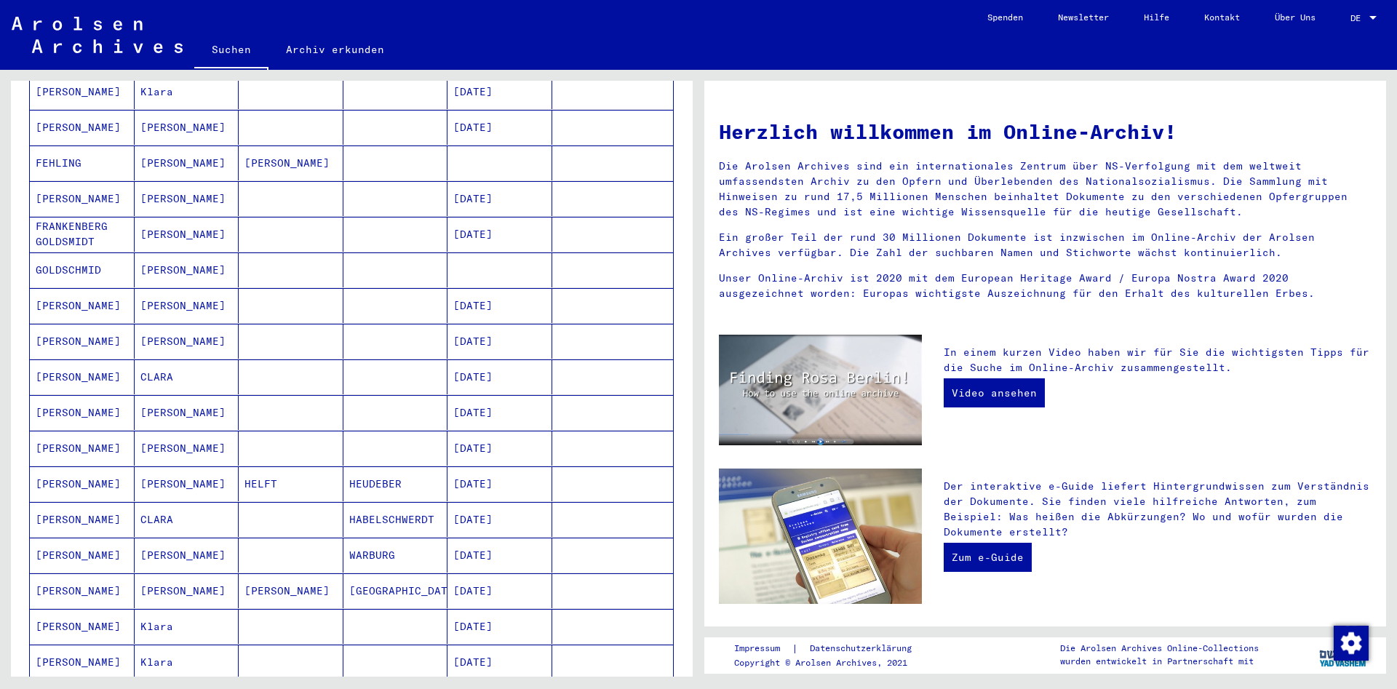
click at [95, 252] on mat-cell "GOLDSCHMID" at bounding box center [82, 269] width 105 height 35
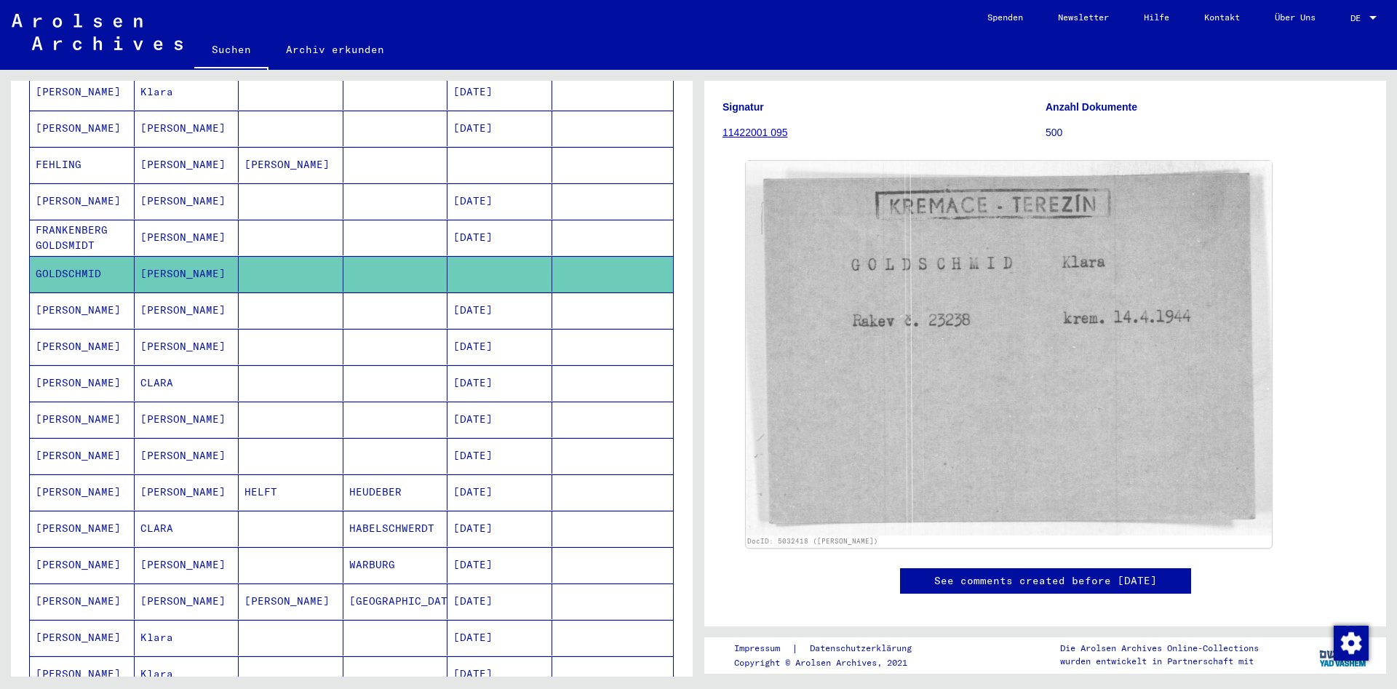
scroll to position [157, 0]
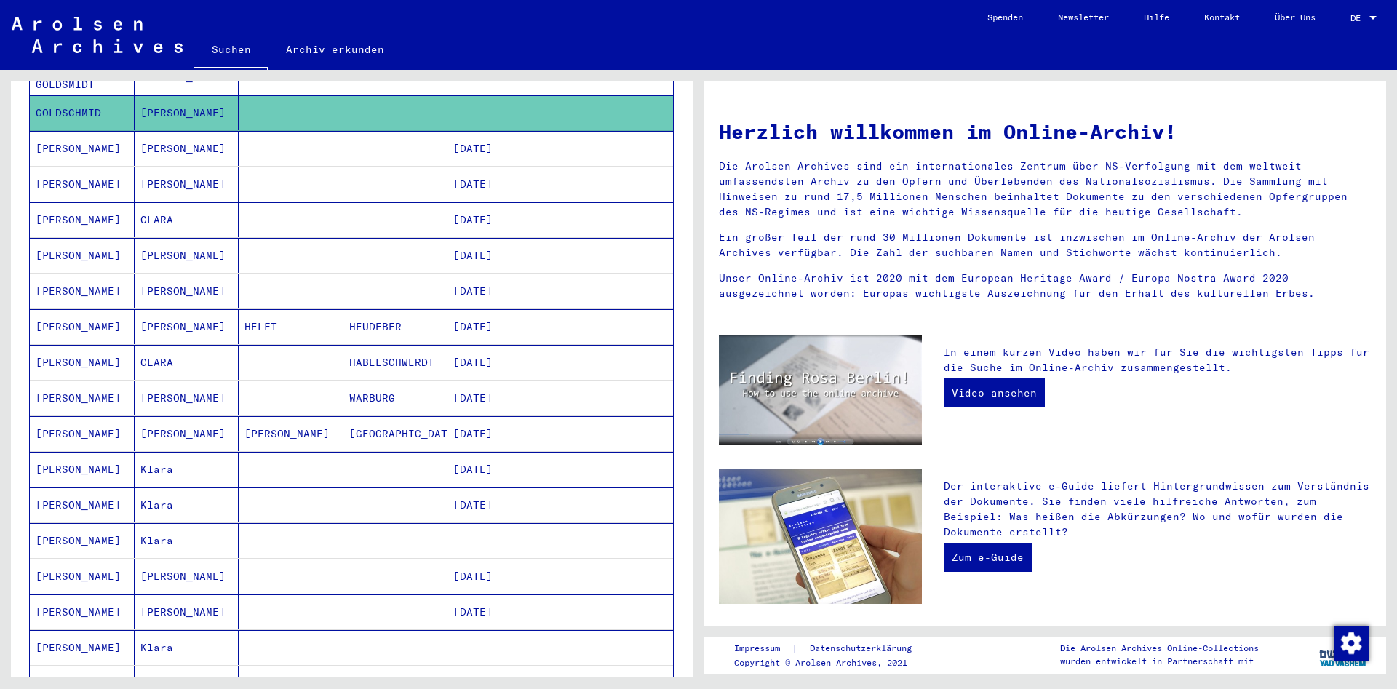
scroll to position [471, 0]
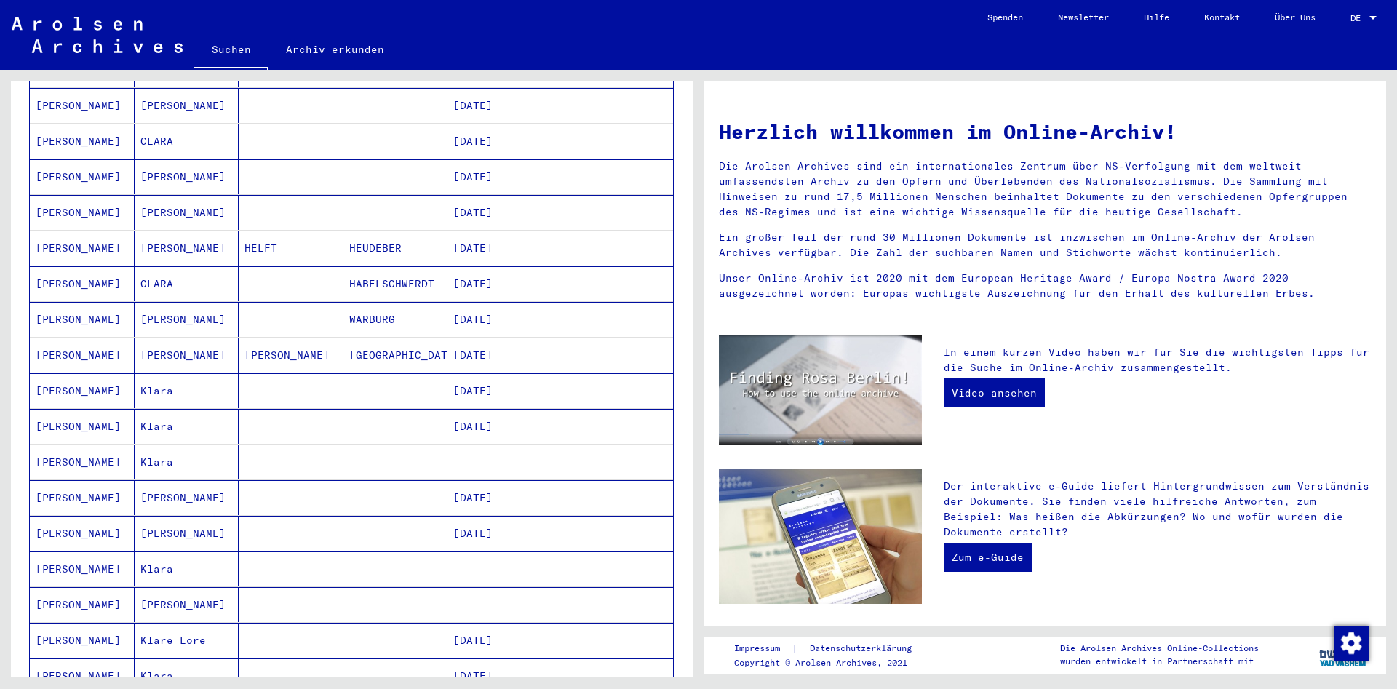
click at [79, 447] on mat-cell "[PERSON_NAME]" at bounding box center [82, 461] width 105 height 35
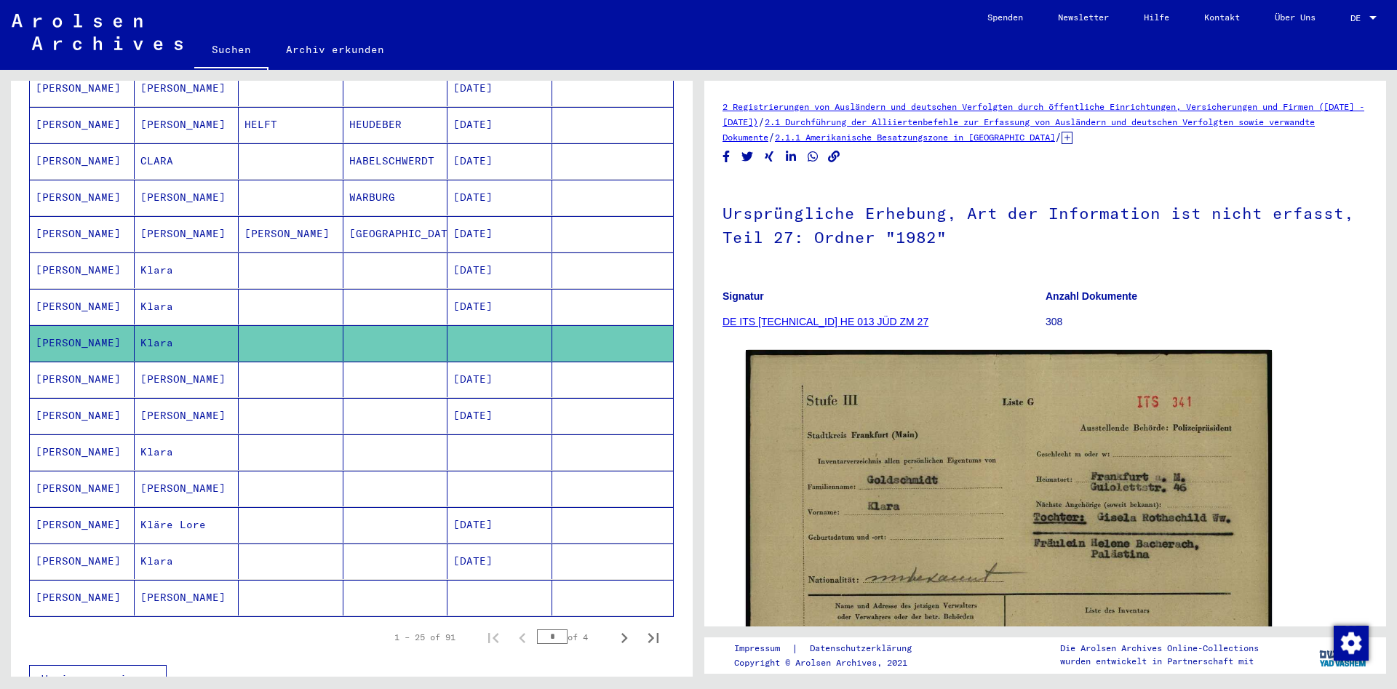
scroll to position [712, 0]
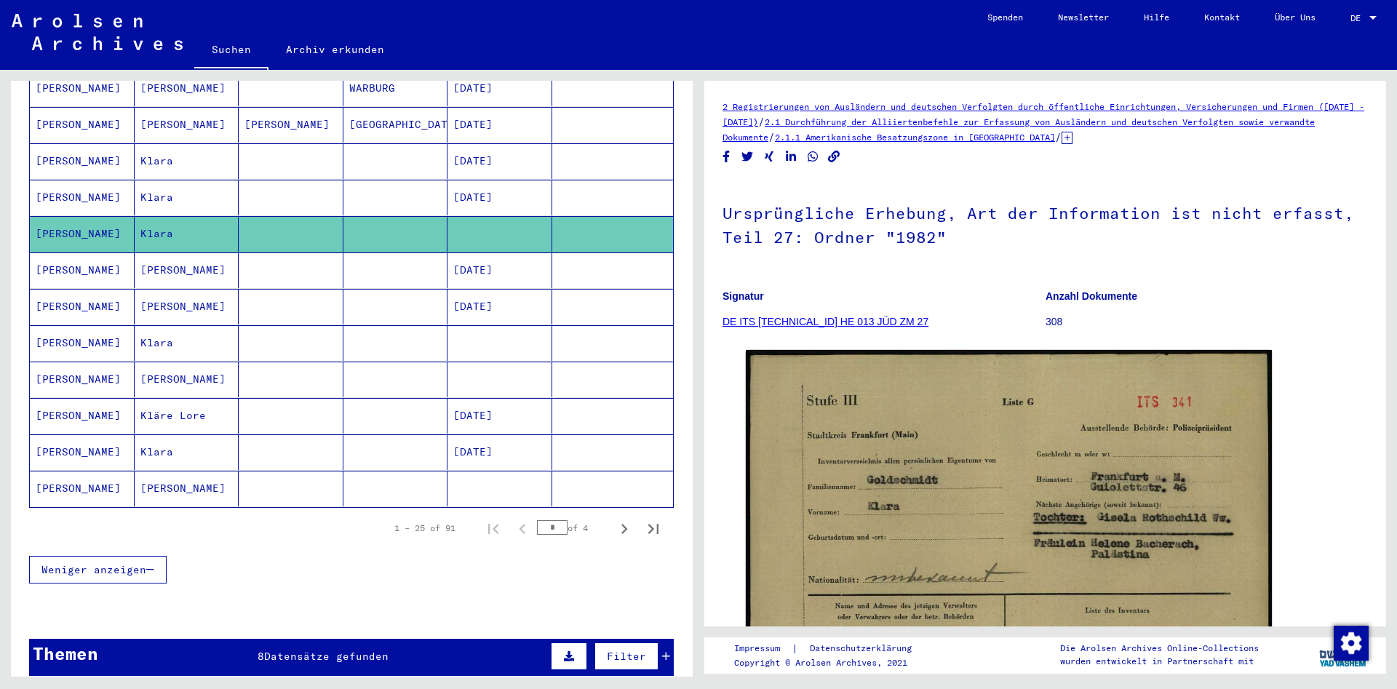
click at [92, 331] on mat-cell "[PERSON_NAME]" at bounding box center [82, 343] width 105 height 36
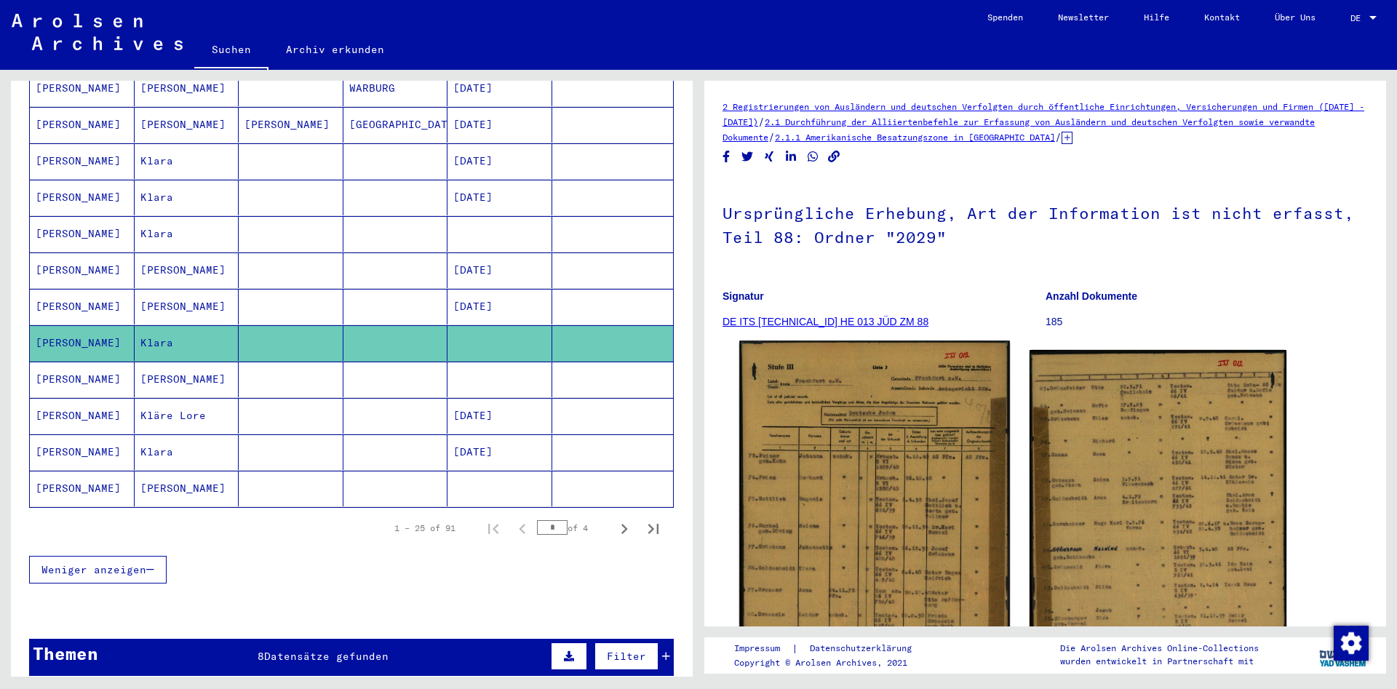
click at [805, 525] on img at bounding box center [874, 527] width 270 height 374
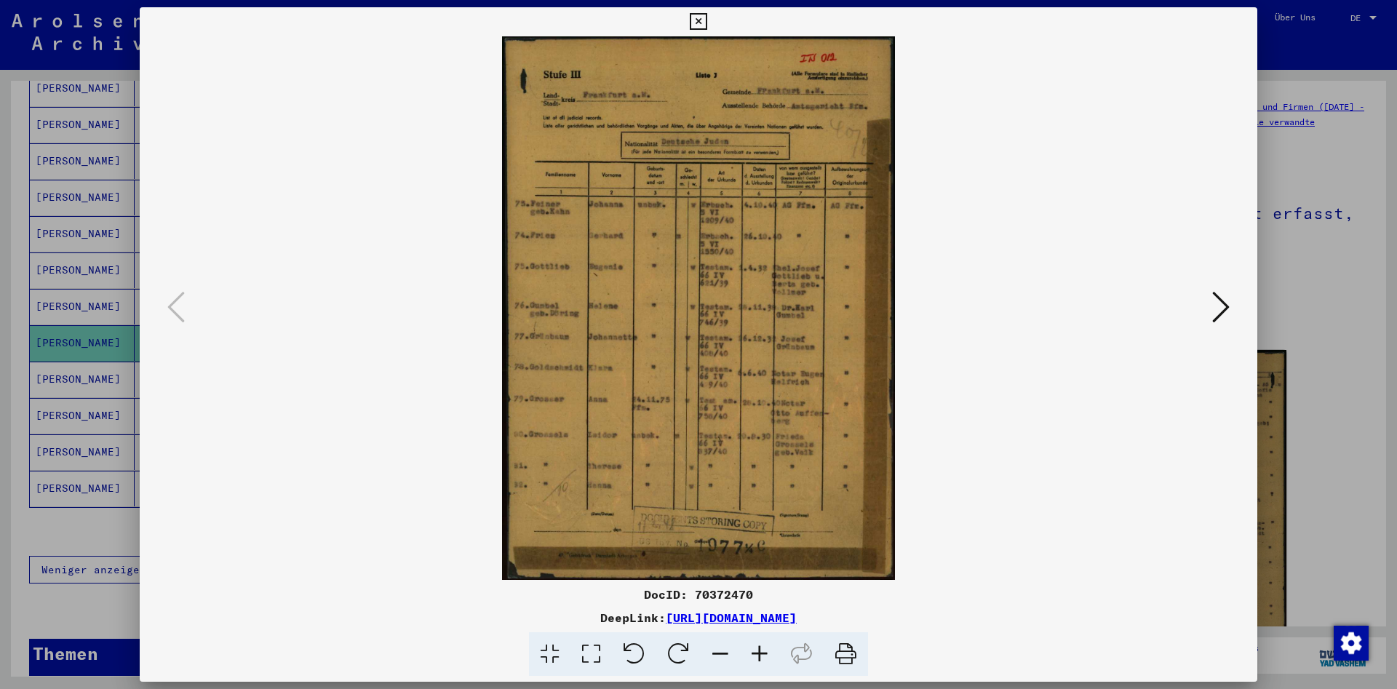
click at [760, 651] on icon at bounding box center [759, 654] width 39 height 44
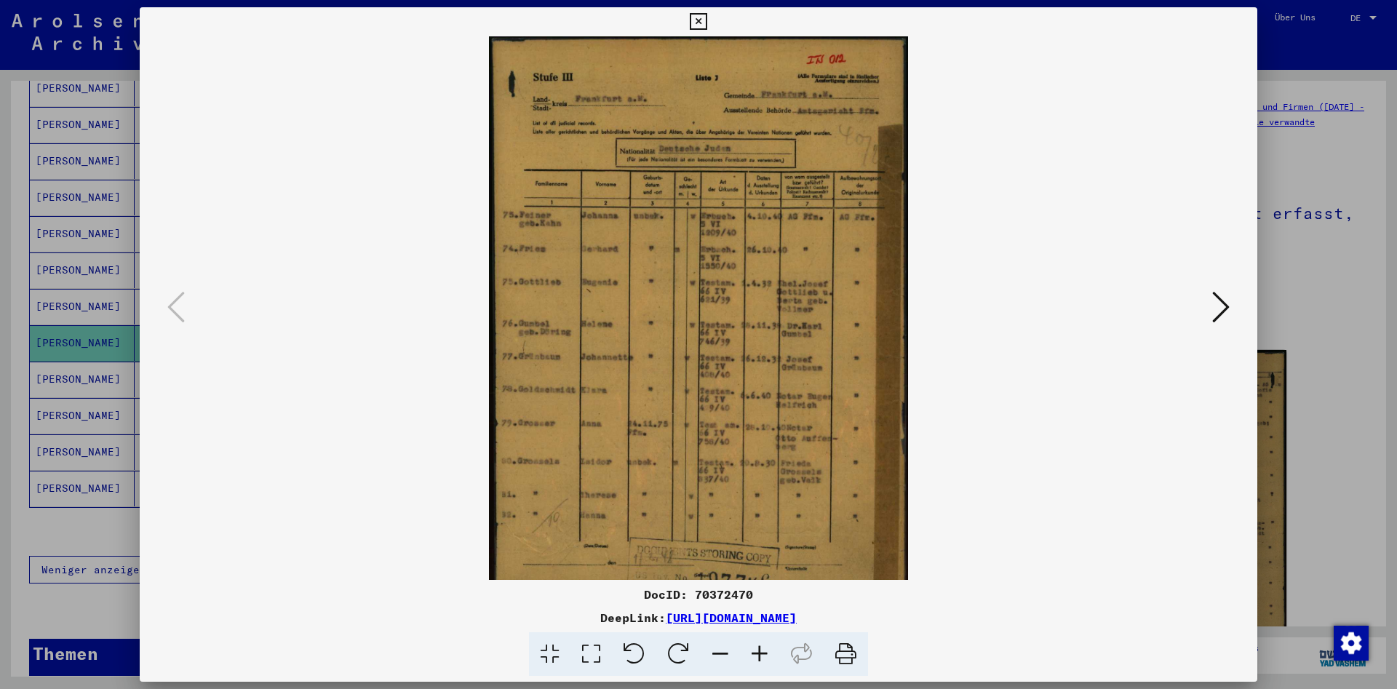
click at [760, 651] on icon at bounding box center [759, 654] width 39 height 44
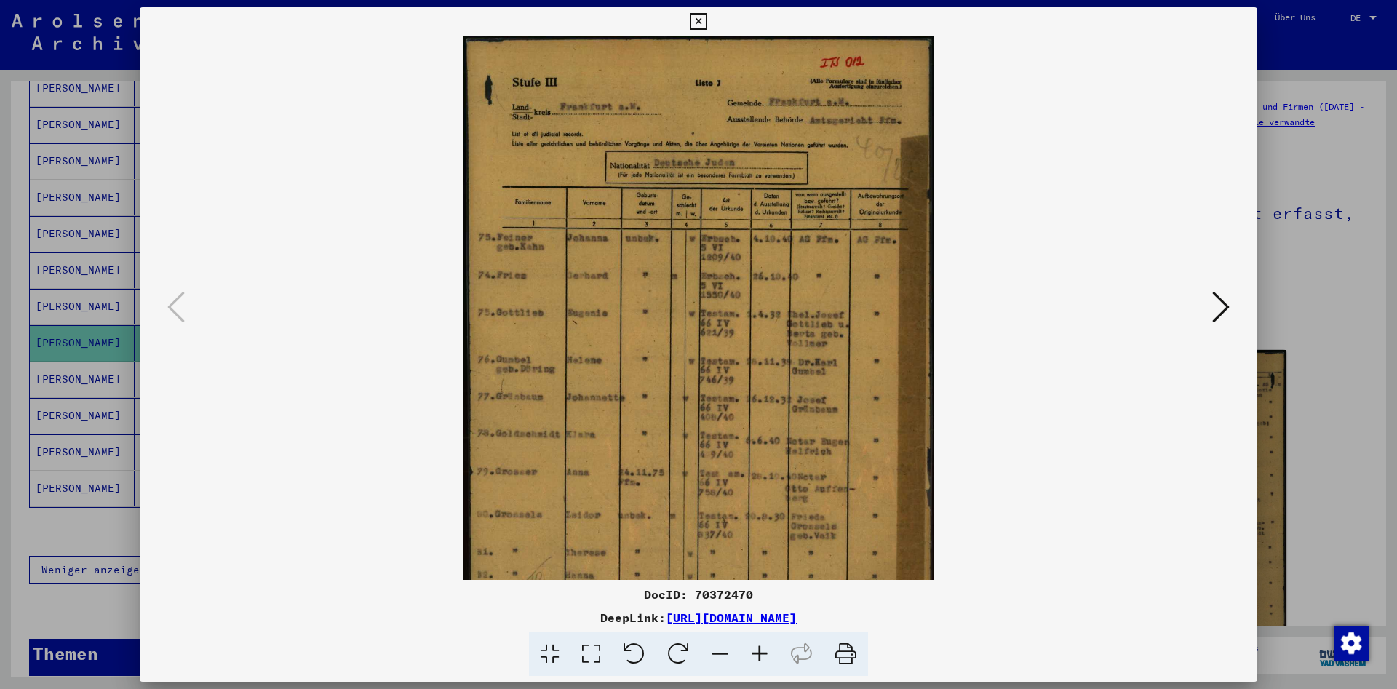
click at [760, 651] on icon at bounding box center [759, 654] width 39 height 44
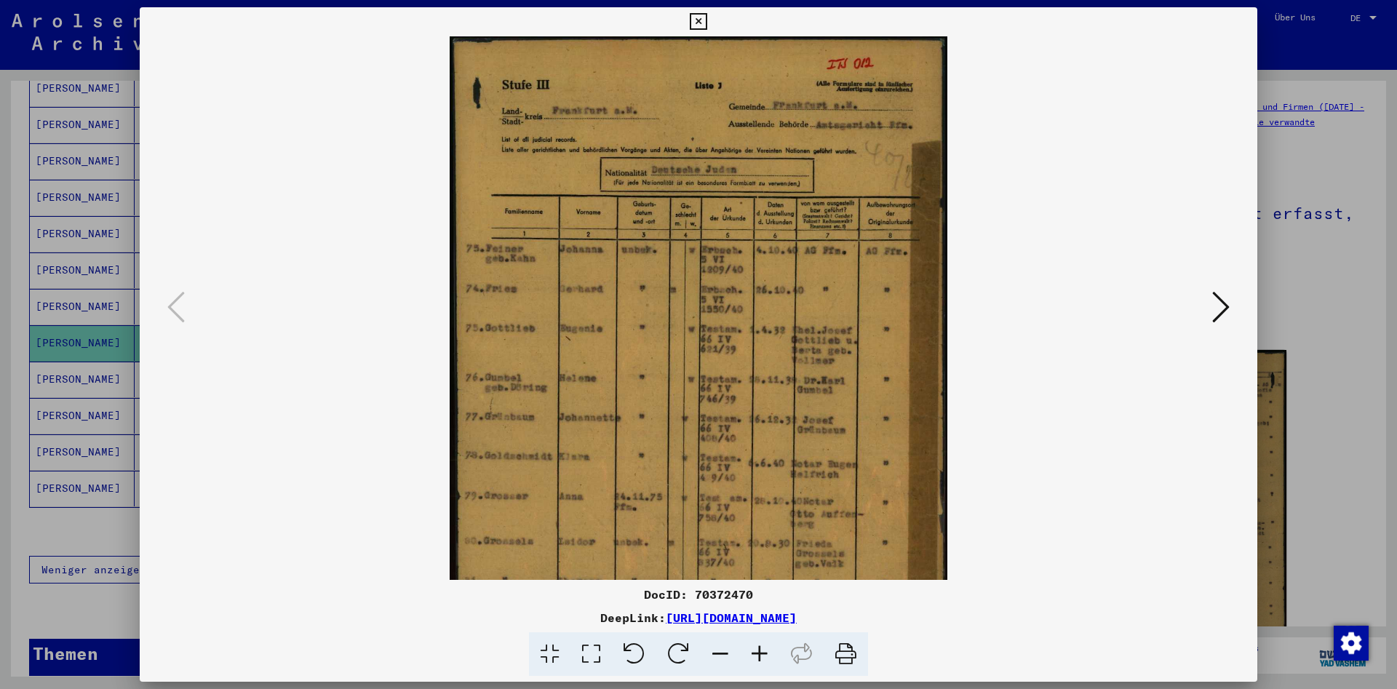
click at [760, 651] on icon at bounding box center [759, 654] width 39 height 44
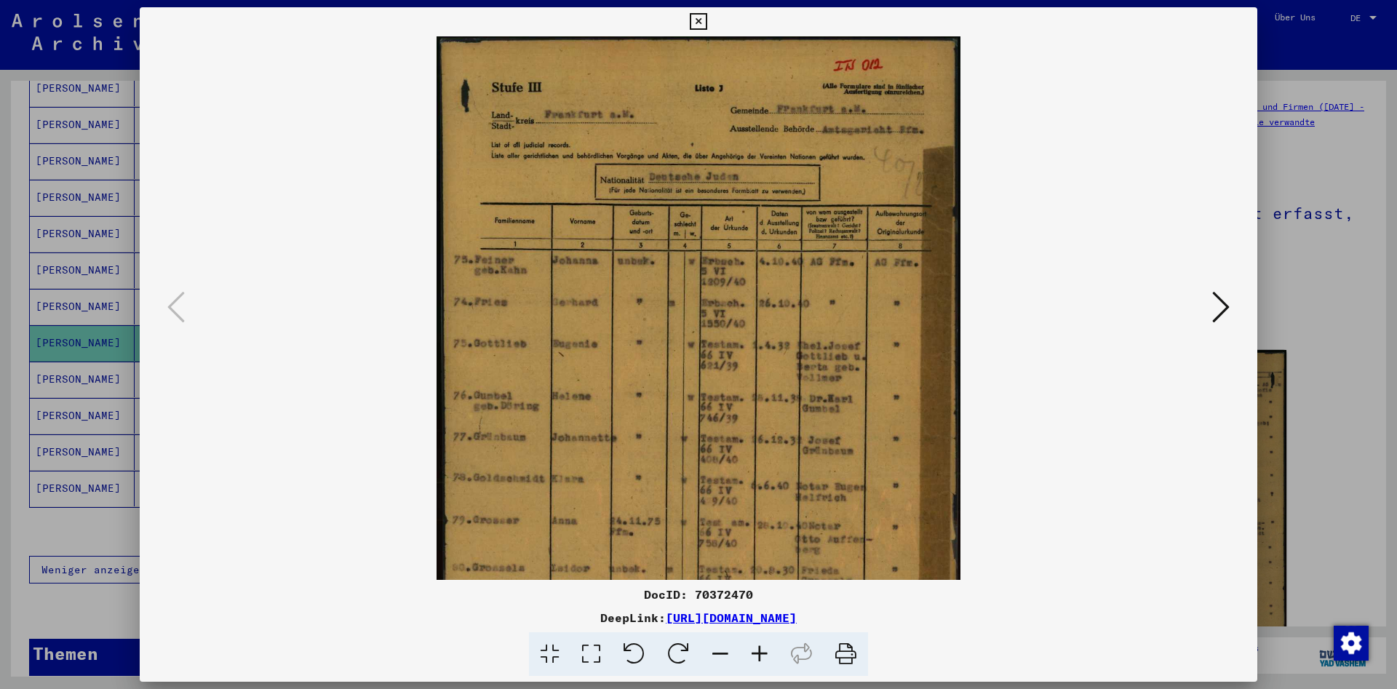
click at [760, 651] on icon at bounding box center [759, 654] width 39 height 44
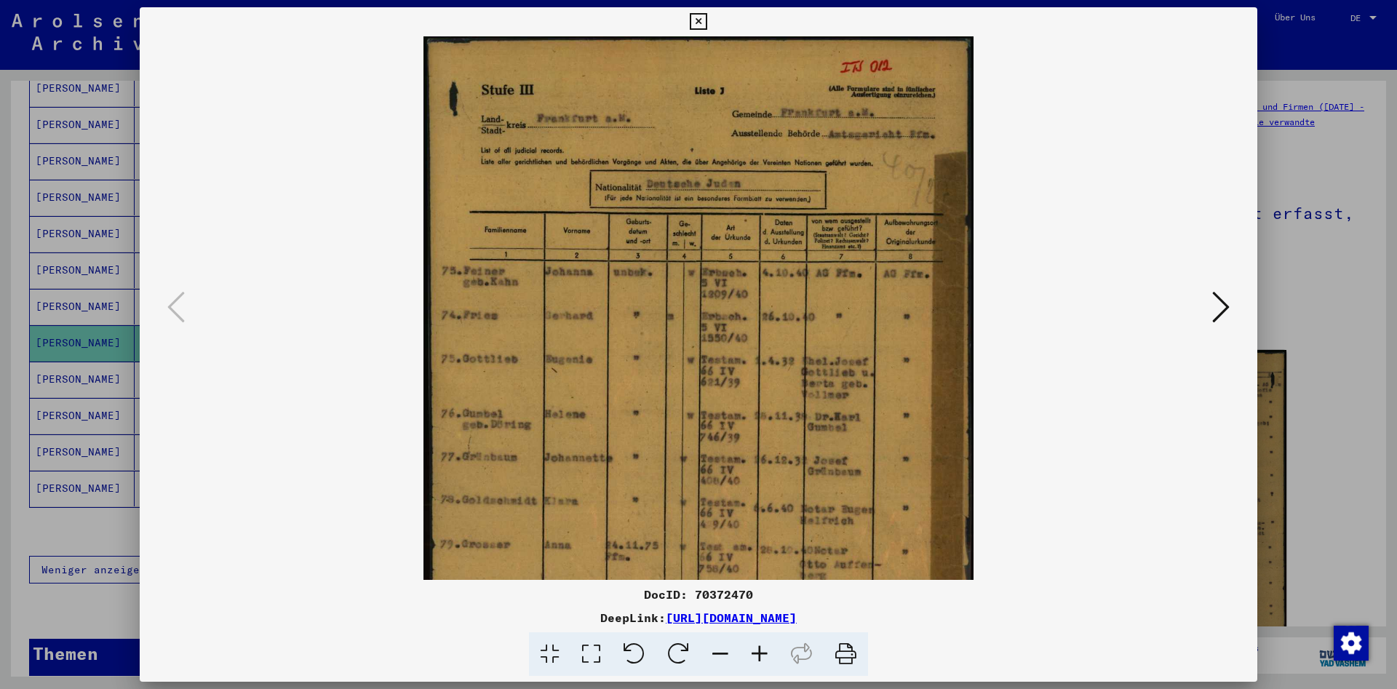
click at [760, 651] on icon at bounding box center [759, 654] width 39 height 44
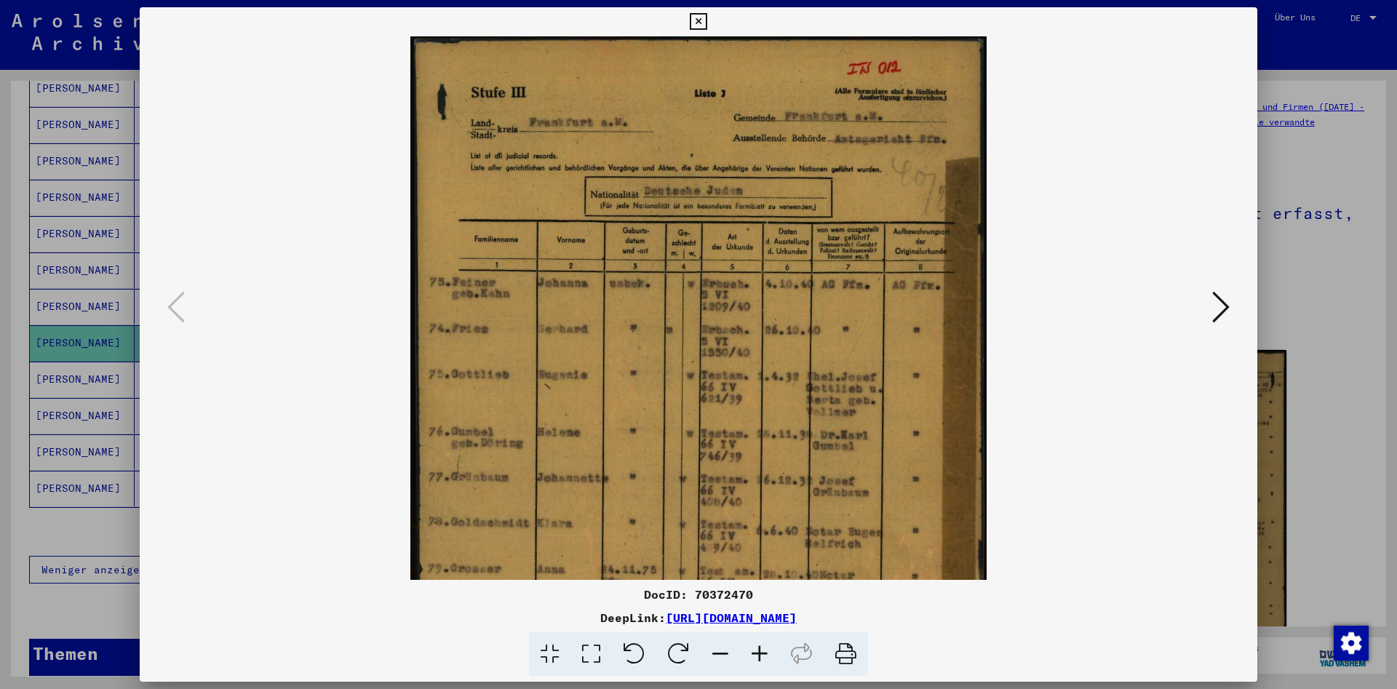
click at [760, 651] on icon at bounding box center [759, 654] width 39 height 44
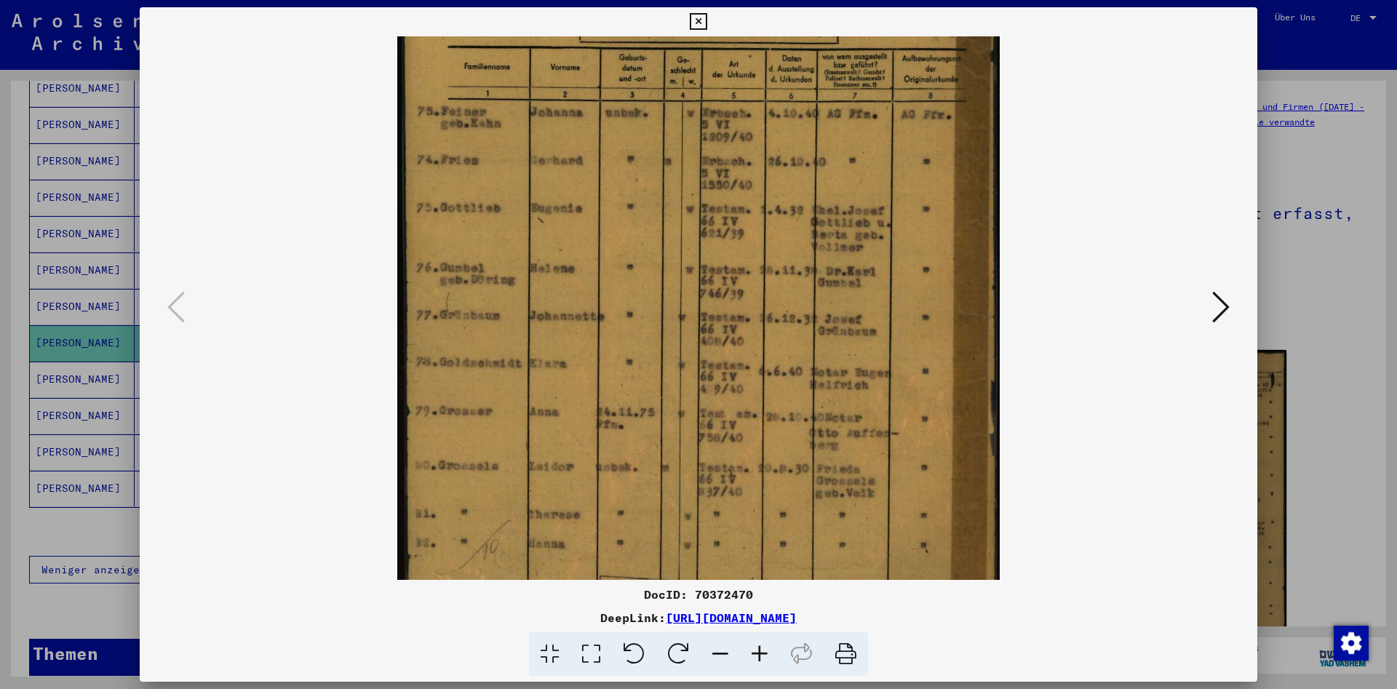
drag, startPoint x: 540, startPoint y: 524, endPoint x: 566, endPoint y: 342, distance: 183.7
click at [566, 342] on img at bounding box center [698, 272] width 603 height 834
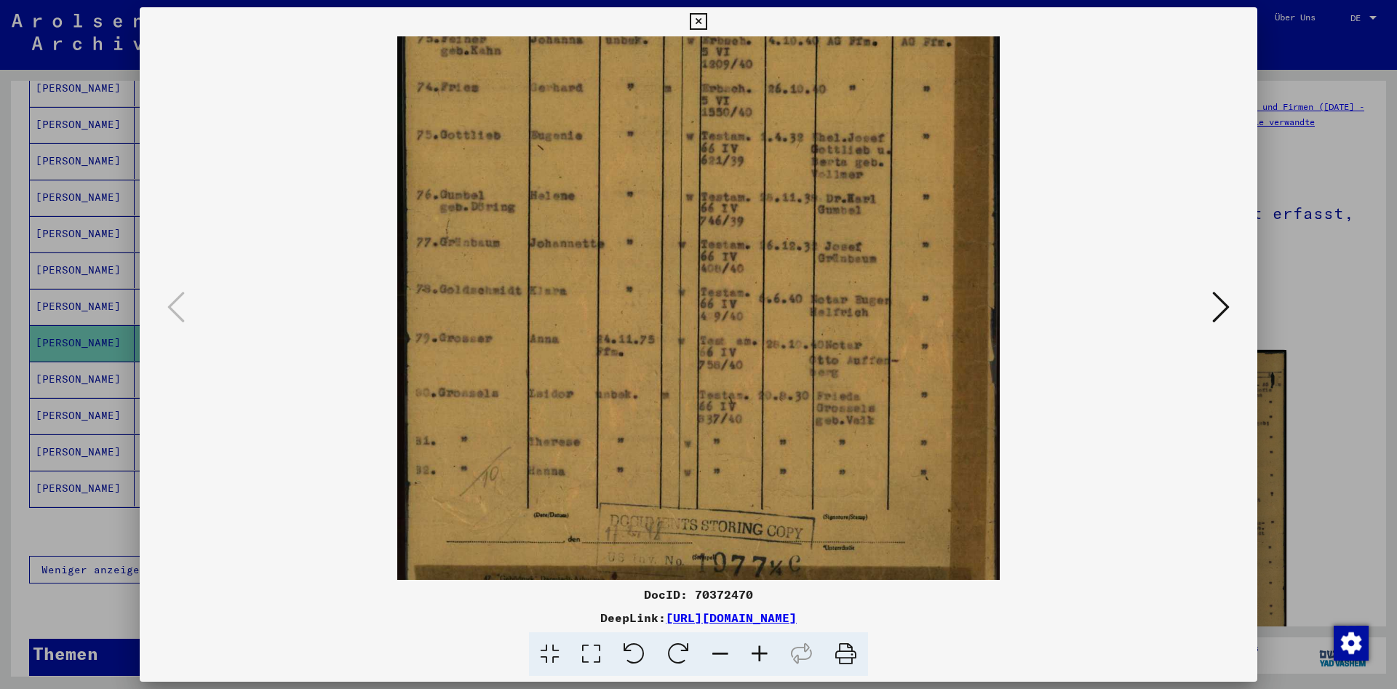
scroll to position [291, 0]
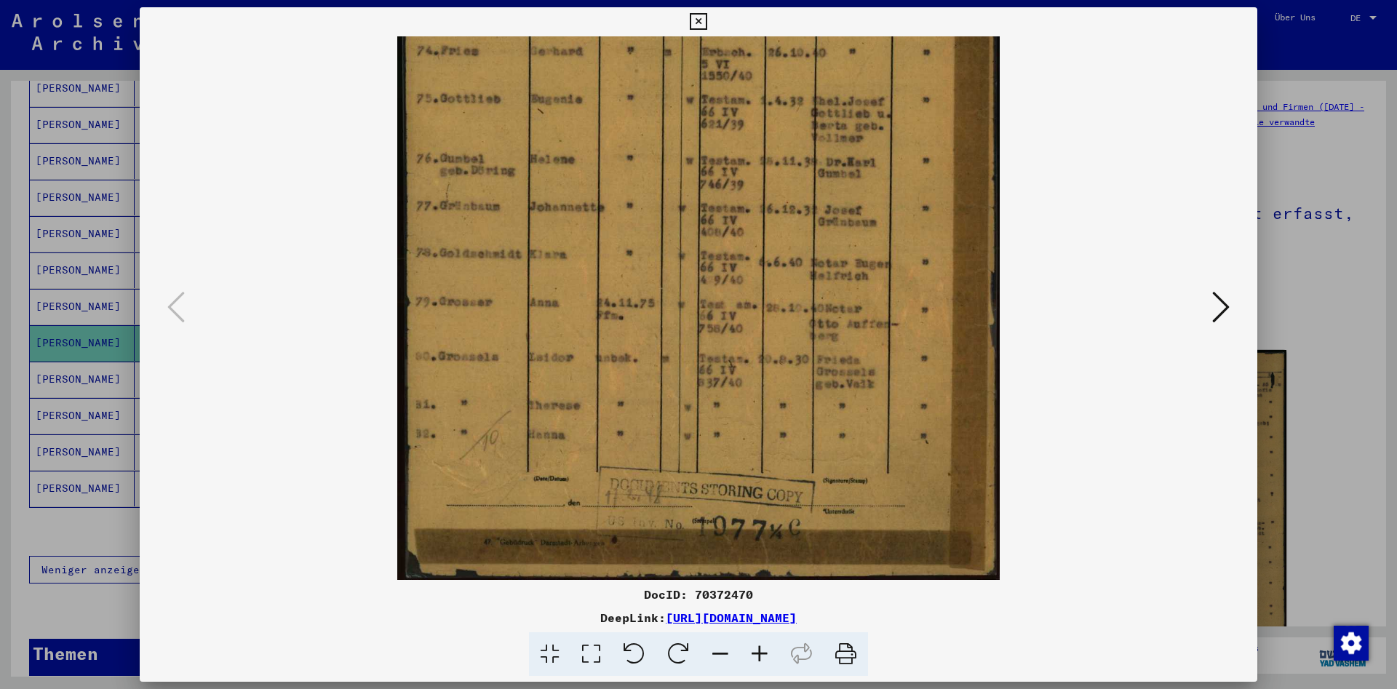
drag, startPoint x: 568, startPoint y: 500, endPoint x: 590, endPoint y: 359, distance: 142.8
click at [590, 359] on img at bounding box center [698, 162] width 603 height 834
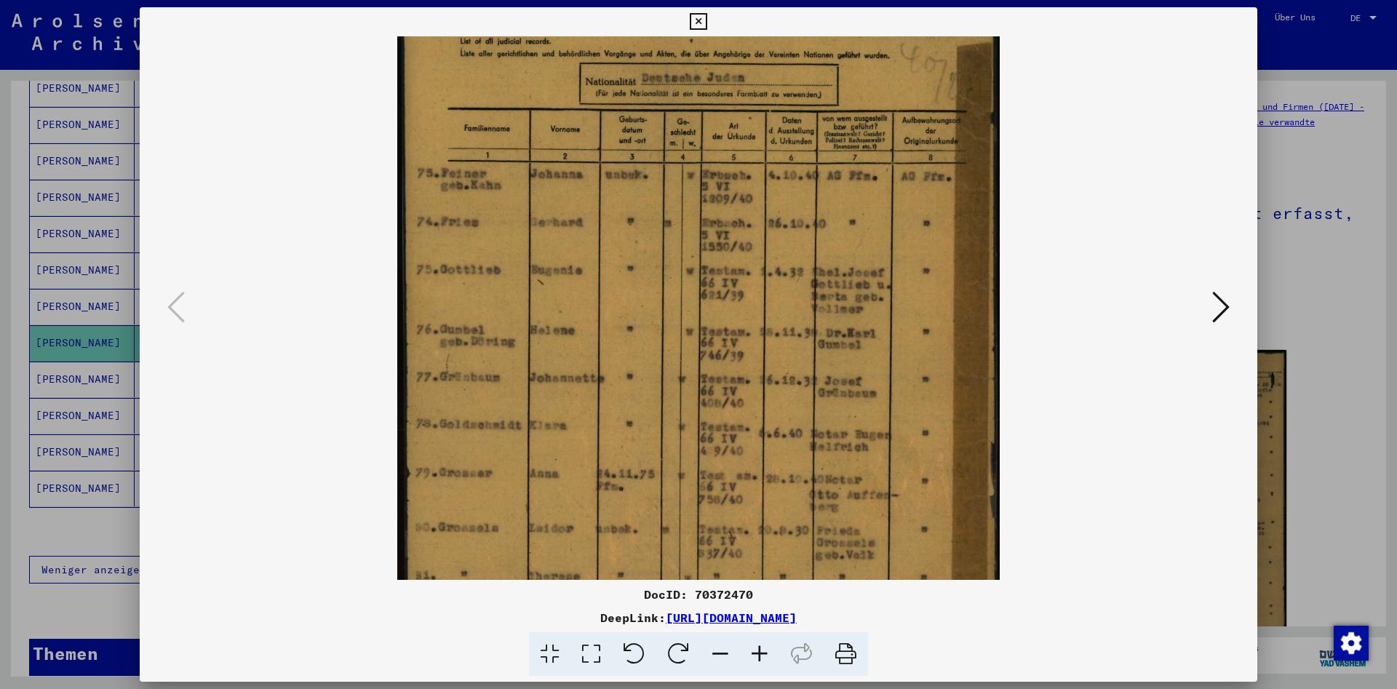
drag, startPoint x: 549, startPoint y: 279, endPoint x: 560, endPoint y: 354, distance: 75.7
click at [549, 447] on img at bounding box center [698, 333] width 603 height 834
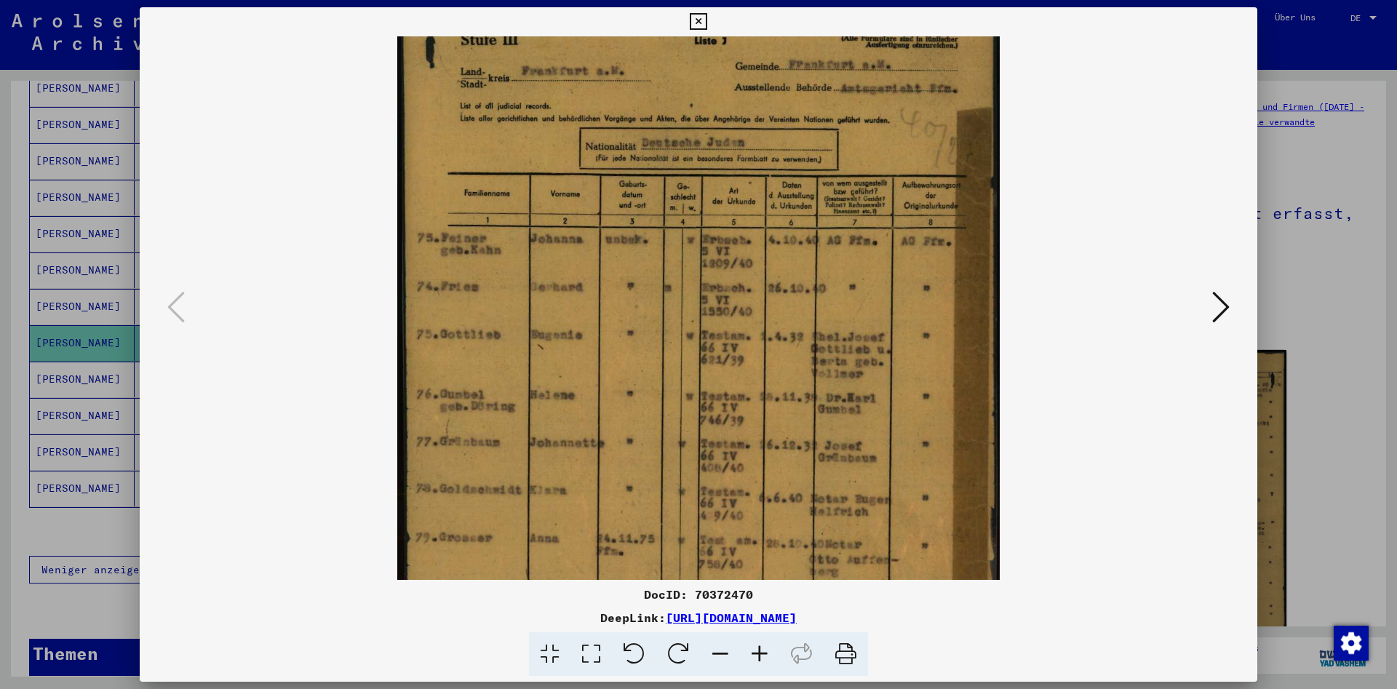
scroll to position [41, 0]
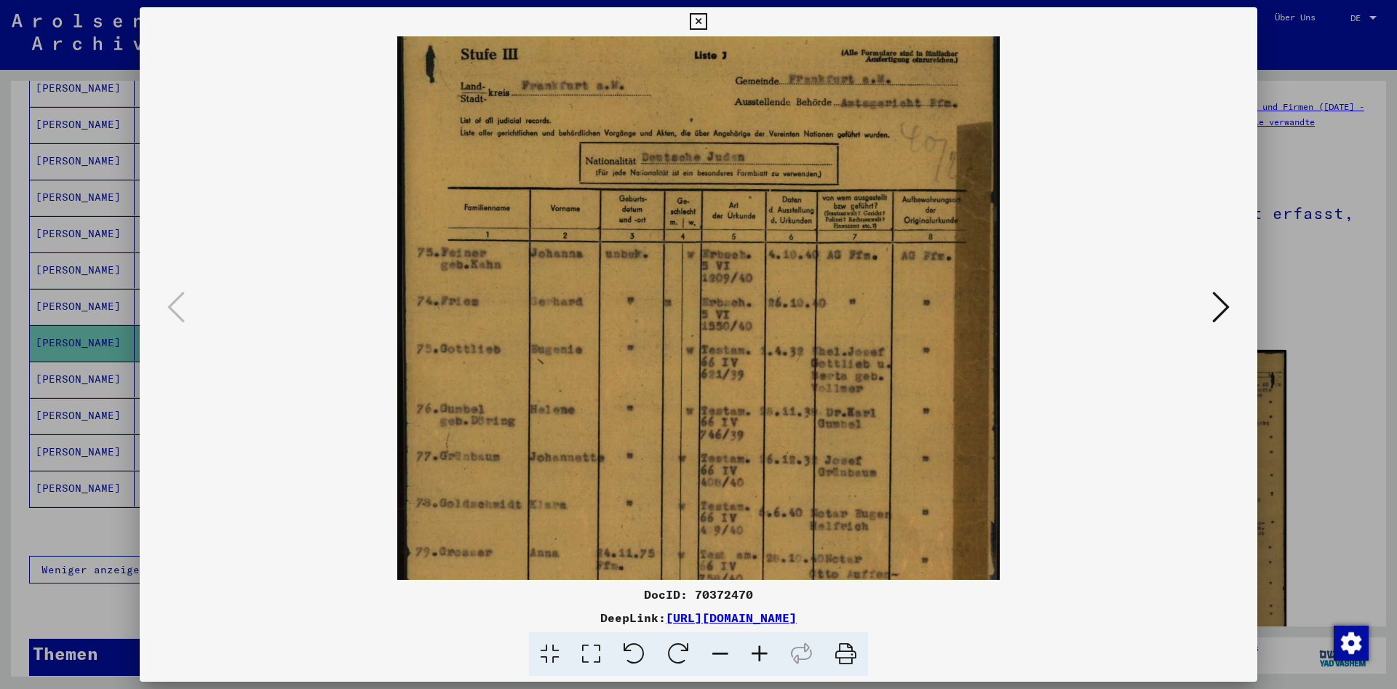
drag, startPoint x: 562, startPoint y: 322, endPoint x: 548, endPoint y: 404, distance: 83.4
click at [548, 404] on img at bounding box center [698, 413] width 603 height 834
click at [1232, 311] on button at bounding box center [1220, 307] width 26 height 41
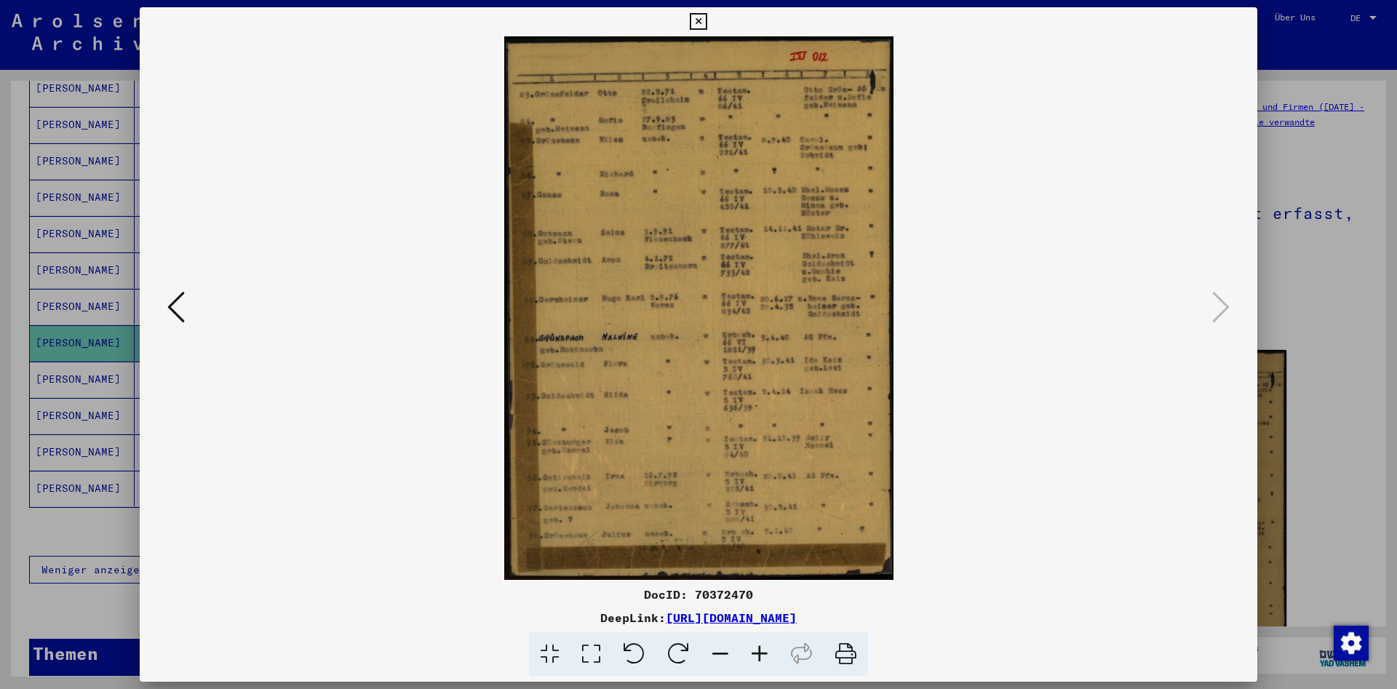
scroll to position [0, 0]
drag, startPoint x: 588, startPoint y: 274, endPoint x: 588, endPoint y: 294, distance: 19.7
click at [588, 294] on img at bounding box center [698, 307] width 389 height 543
click at [766, 652] on icon at bounding box center [759, 654] width 39 height 44
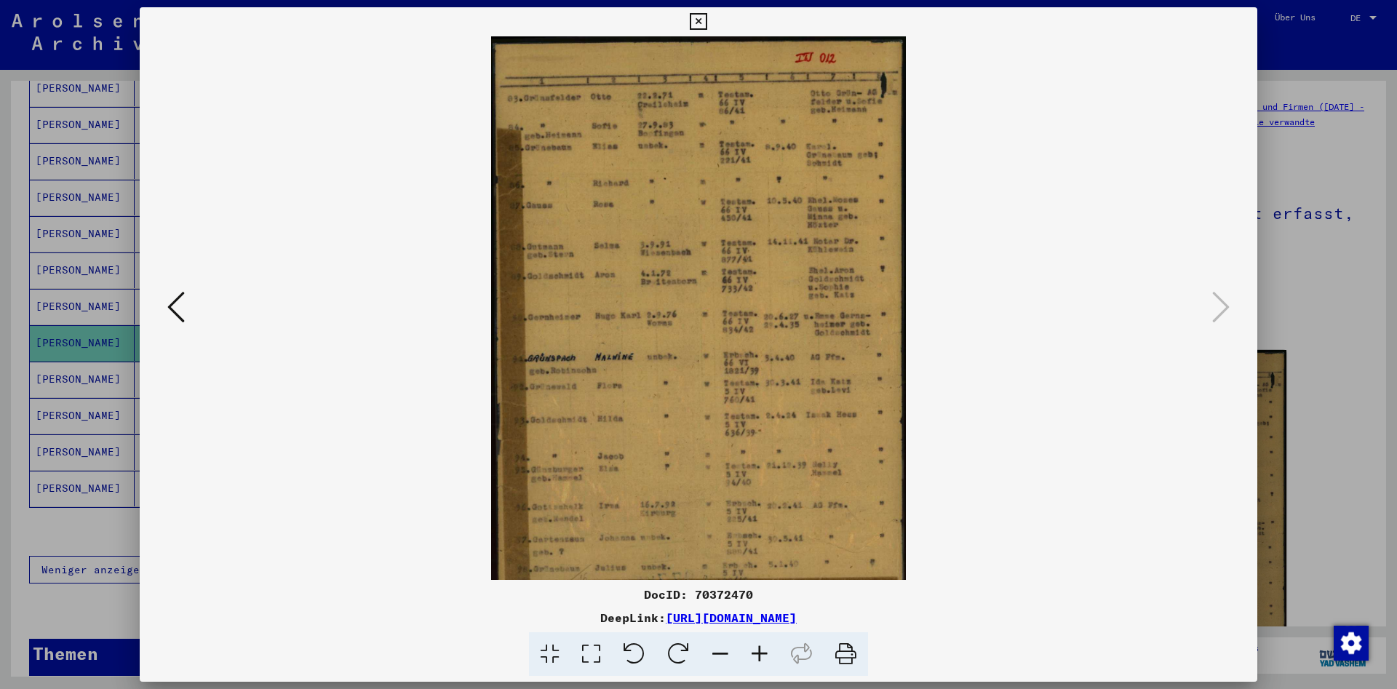
click at [766, 652] on icon at bounding box center [759, 654] width 39 height 44
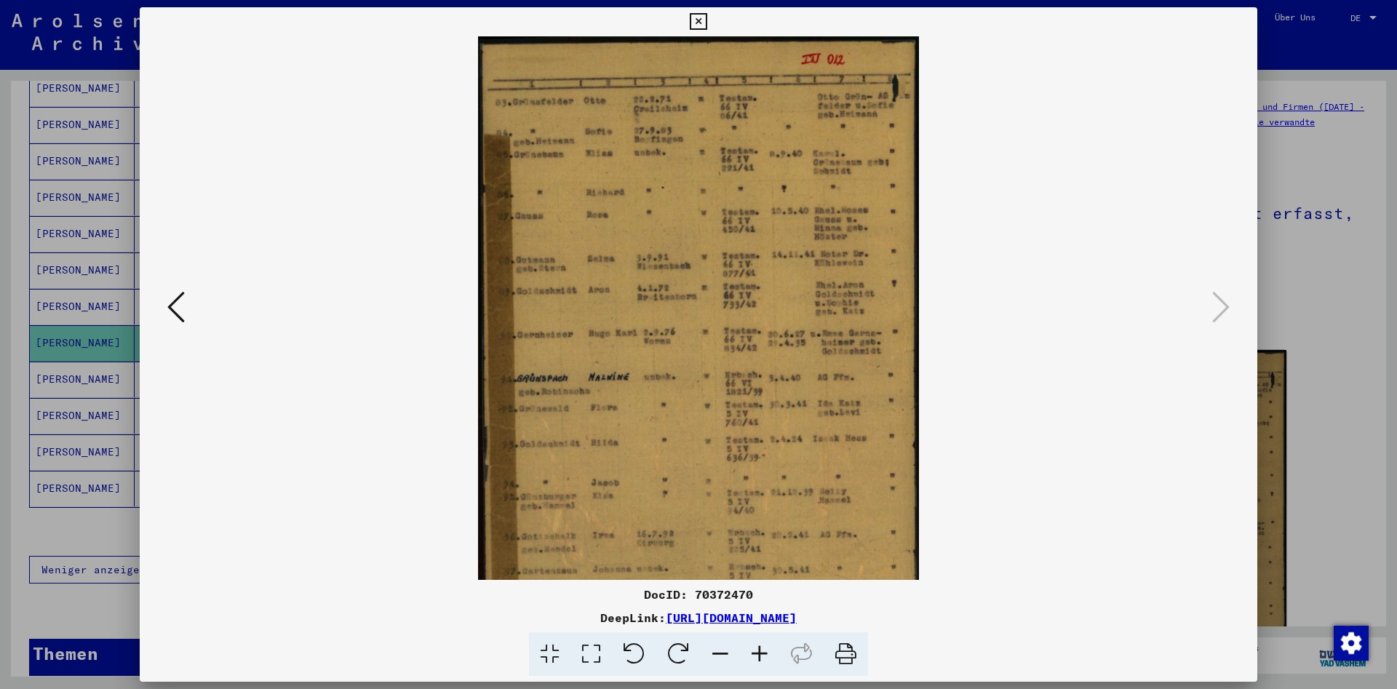
click at [766, 652] on icon at bounding box center [759, 654] width 39 height 44
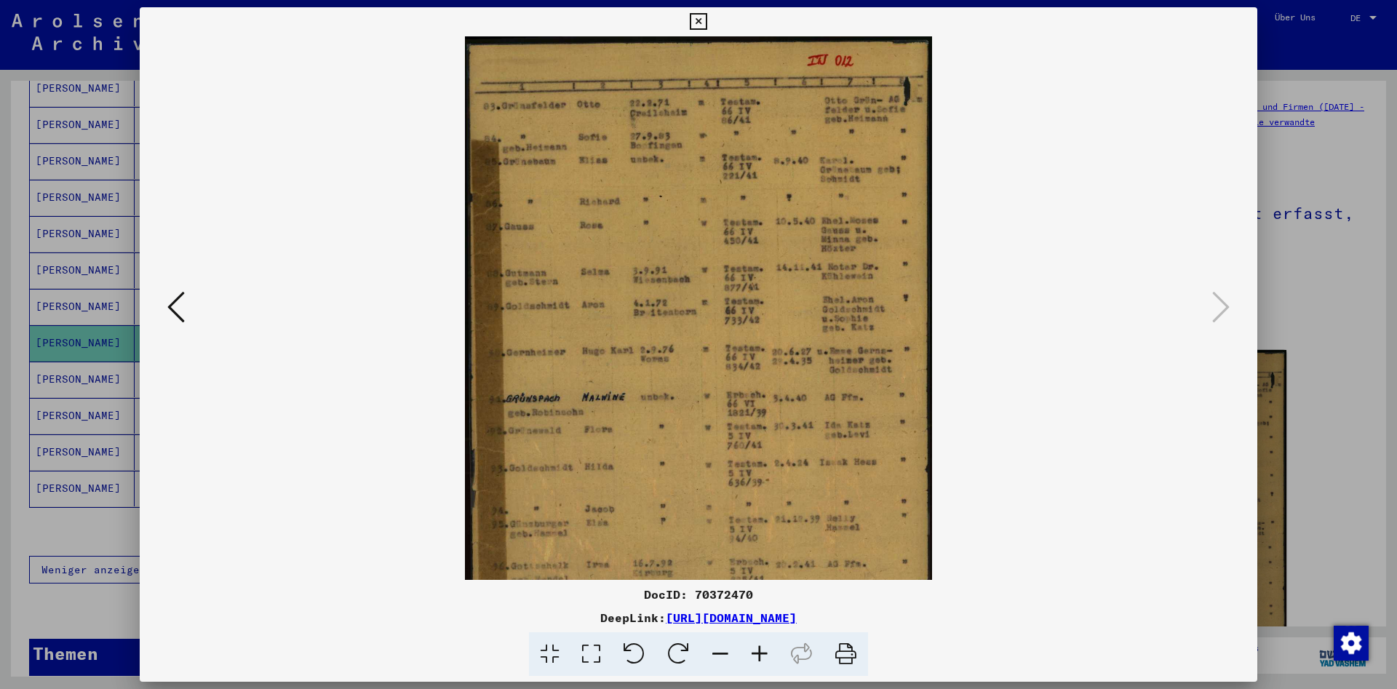
click at [766, 652] on icon at bounding box center [759, 654] width 39 height 44
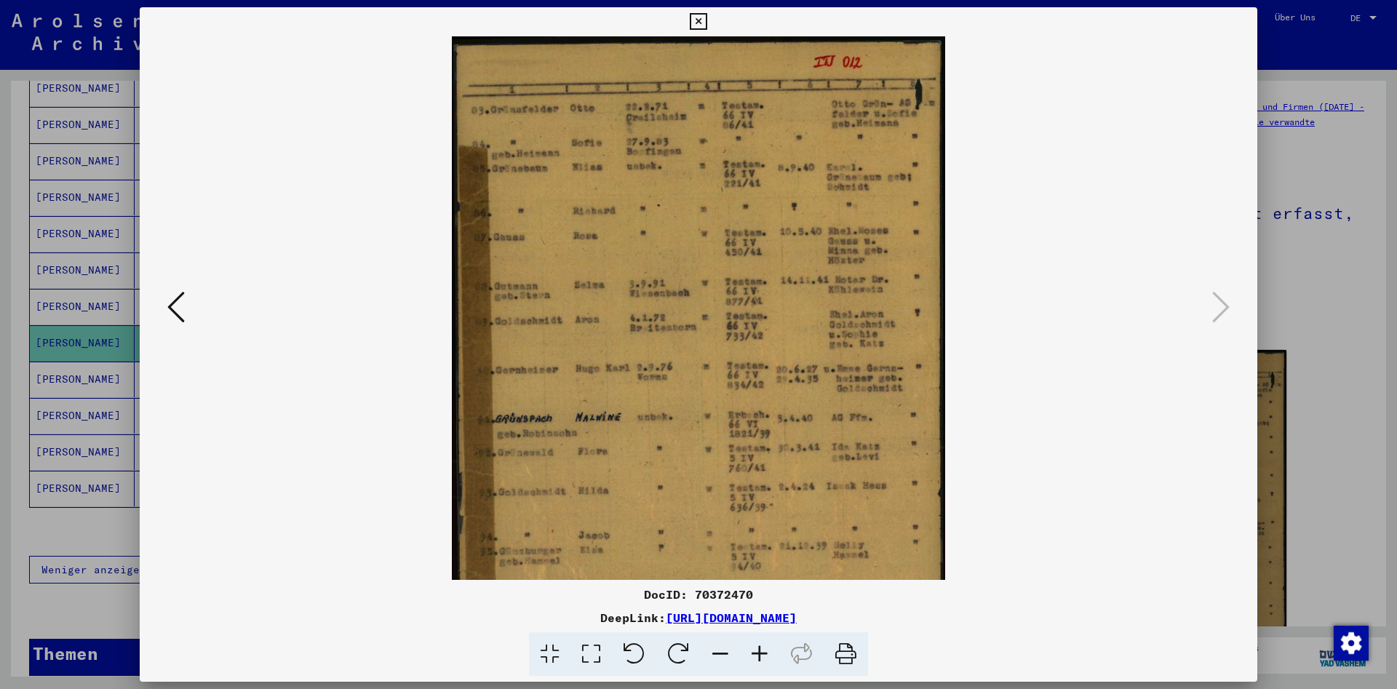
click at [766, 652] on icon at bounding box center [759, 654] width 39 height 44
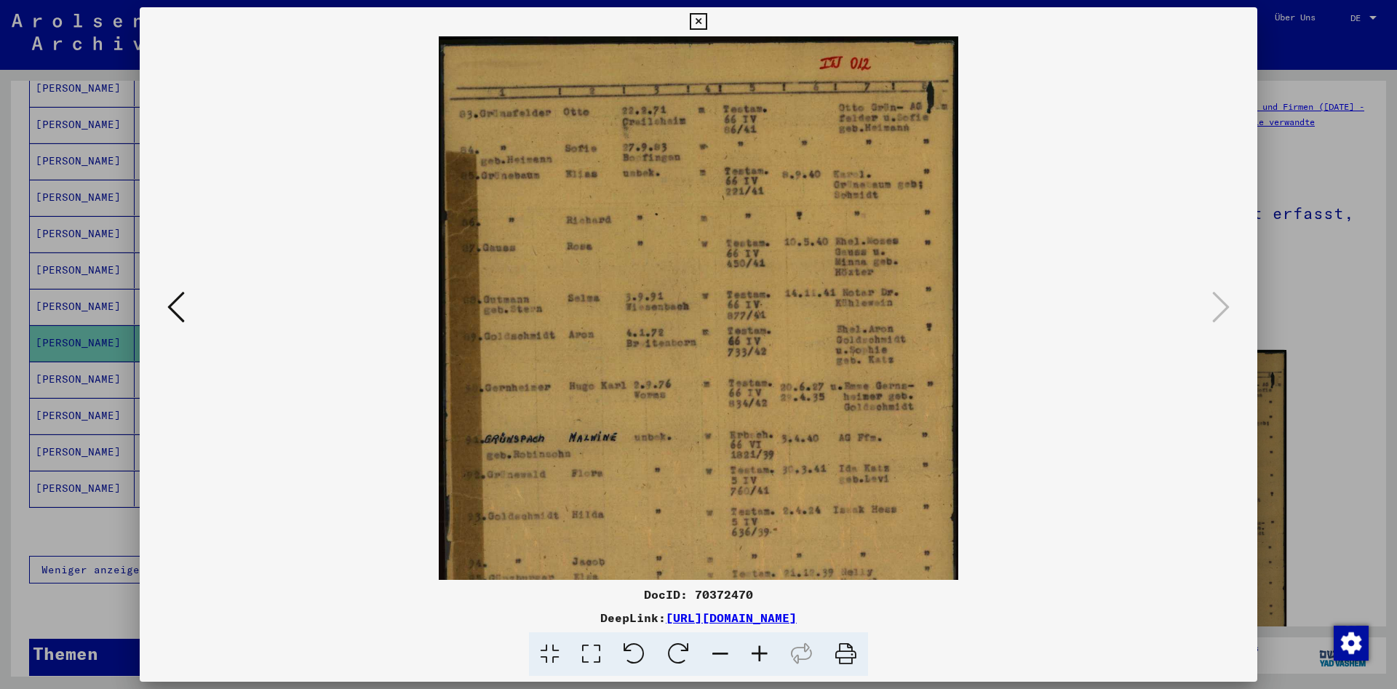
click at [766, 652] on icon at bounding box center [759, 654] width 39 height 44
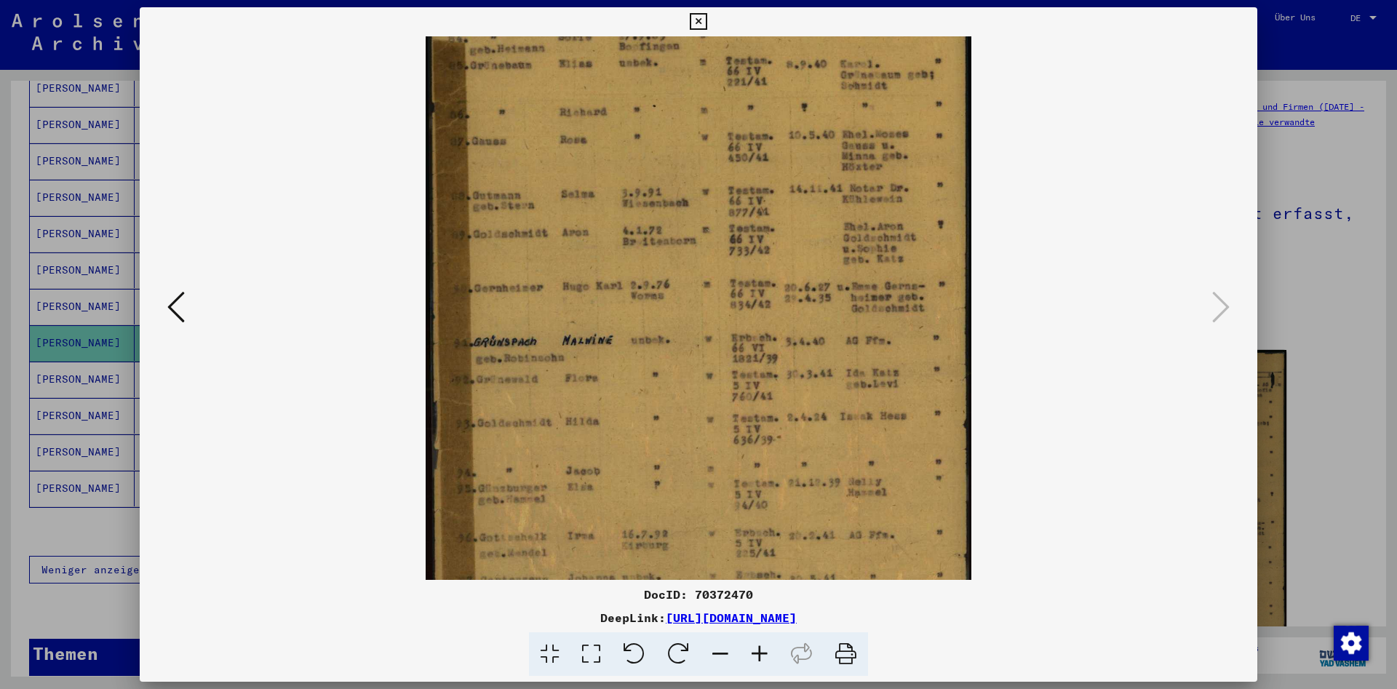
scroll to position [119, 0]
drag, startPoint x: 579, startPoint y: 552, endPoint x: 633, endPoint y: 434, distance: 130.2
click at [633, 434] on img at bounding box center [699, 299] width 546 height 762
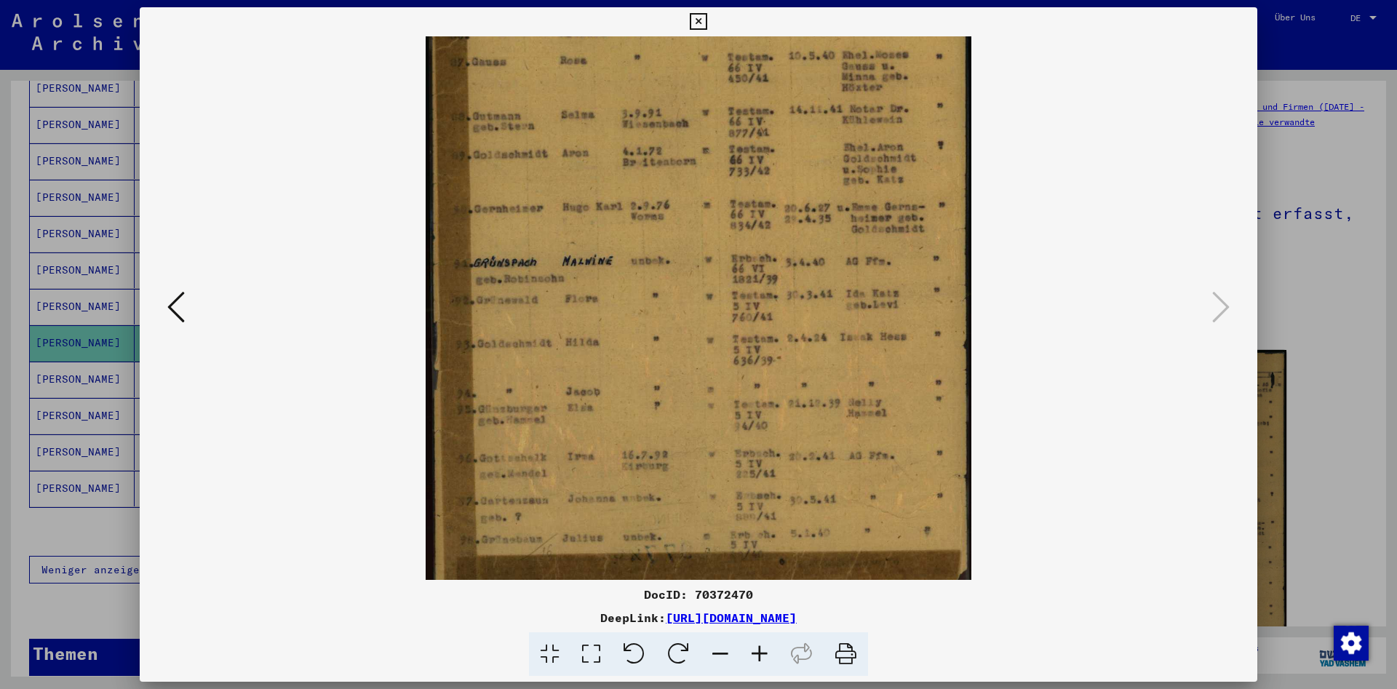
scroll to position [197, 0]
drag, startPoint x: 565, startPoint y: 498, endPoint x: 594, endPoint y: 419, distance: 83.5
click at [594, 419] on img at bounding box center [699, 220] width 546 height 762
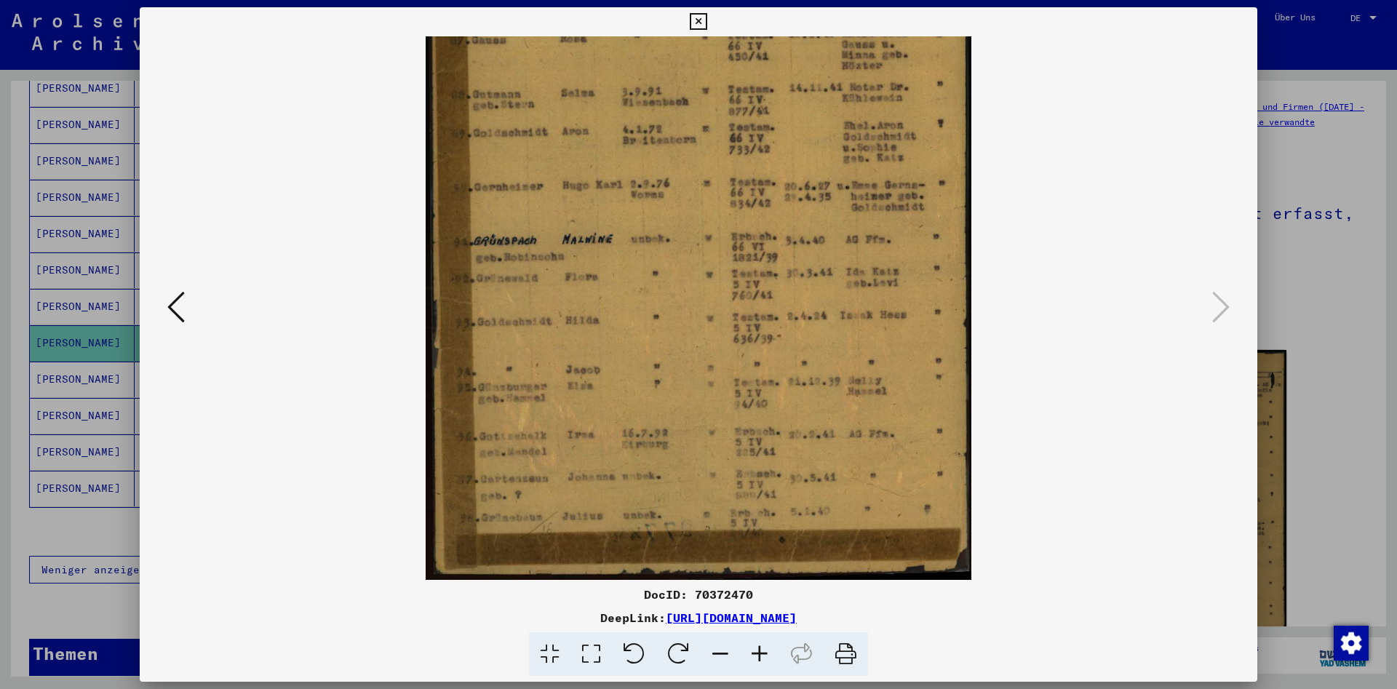
drag, startPoint x: 567, startPoint y: 506, endPoint x: 584, endPoint y: 468, distance: 41.7
click at [584, 468] on img at bounding box center [699, 199] width 546 height 762
click at [706, 21] on icon at bounding box center [698, 21] width 17 height 17
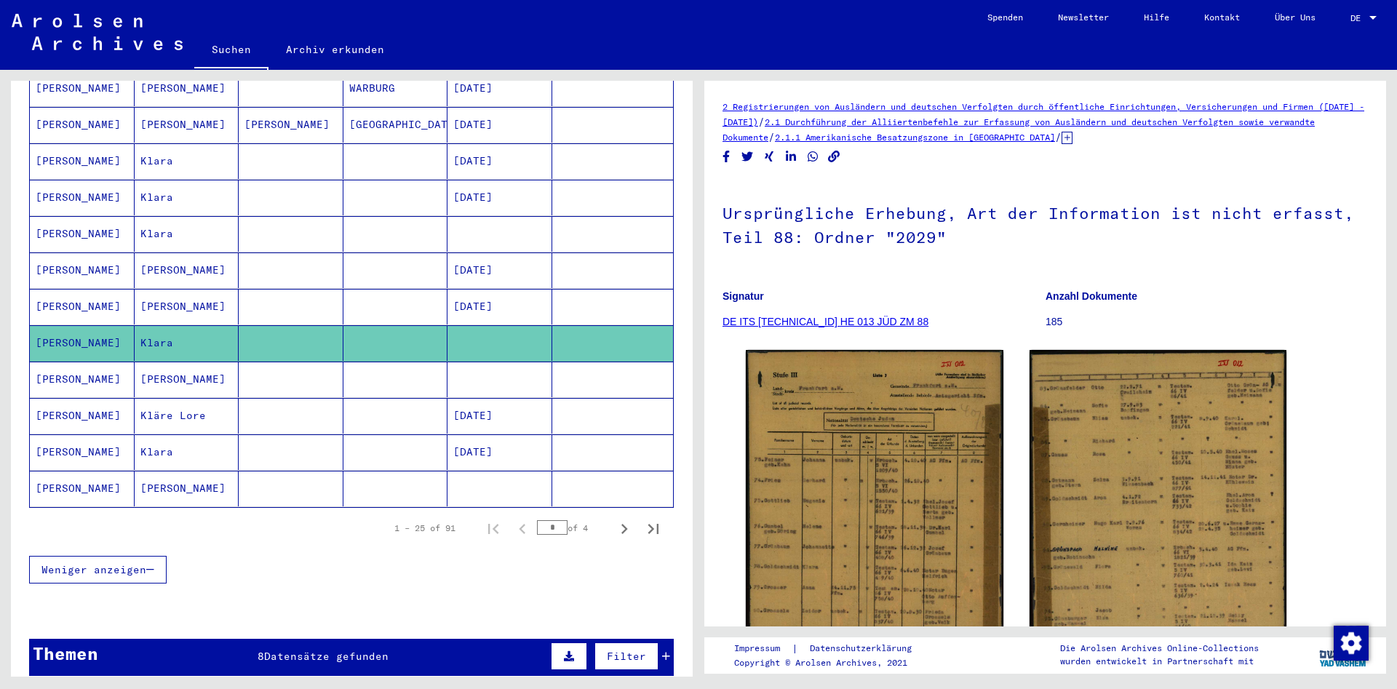
click at [153, 474] on mat-cell "[PERSON_NAME]" at bounding box center [187, 489] width 105 height 36
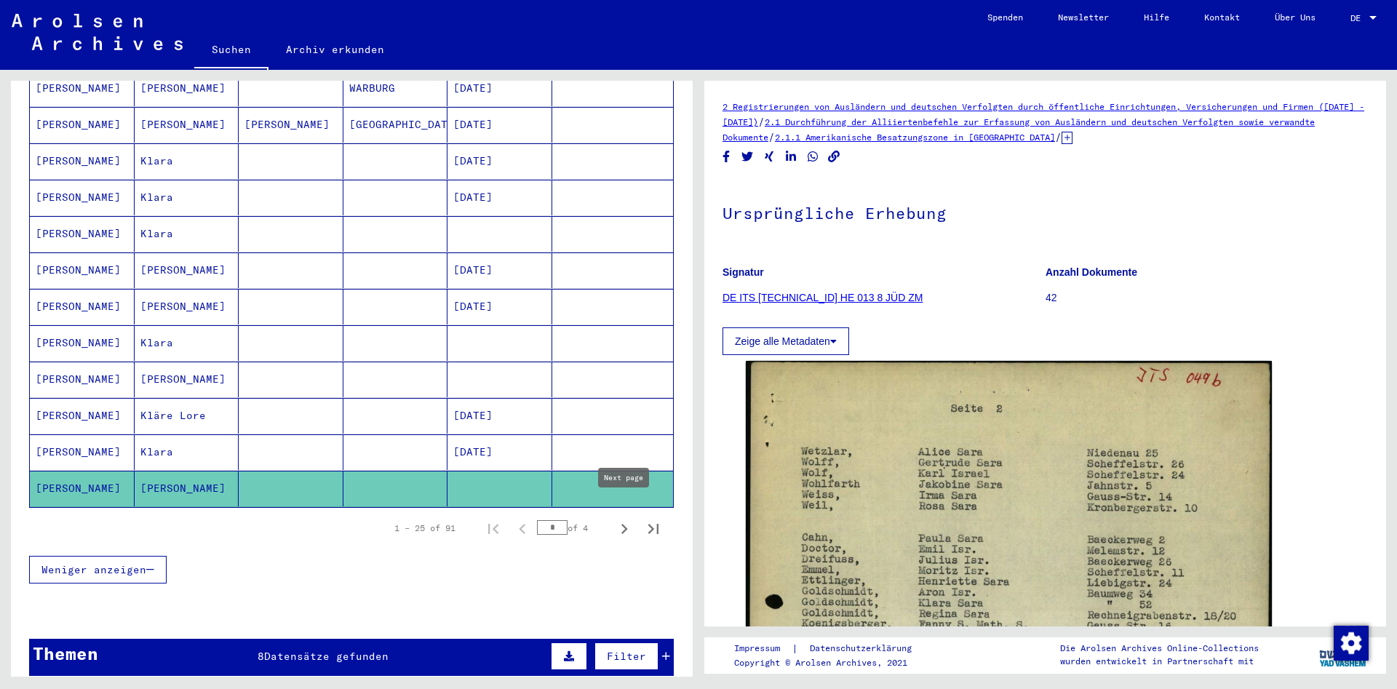
click at [626, 519] on icon "Next page" at bounding box center [624, 529] width 20 height 20
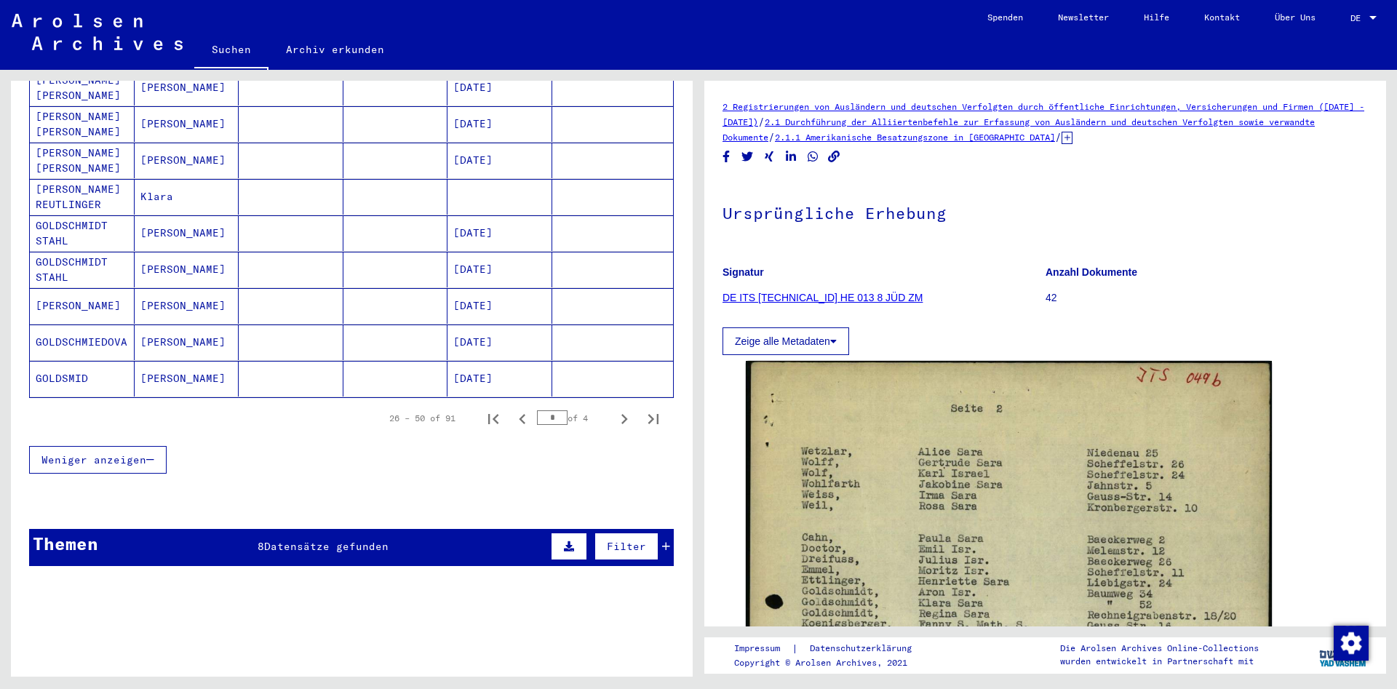
scroll to position [869, 0]
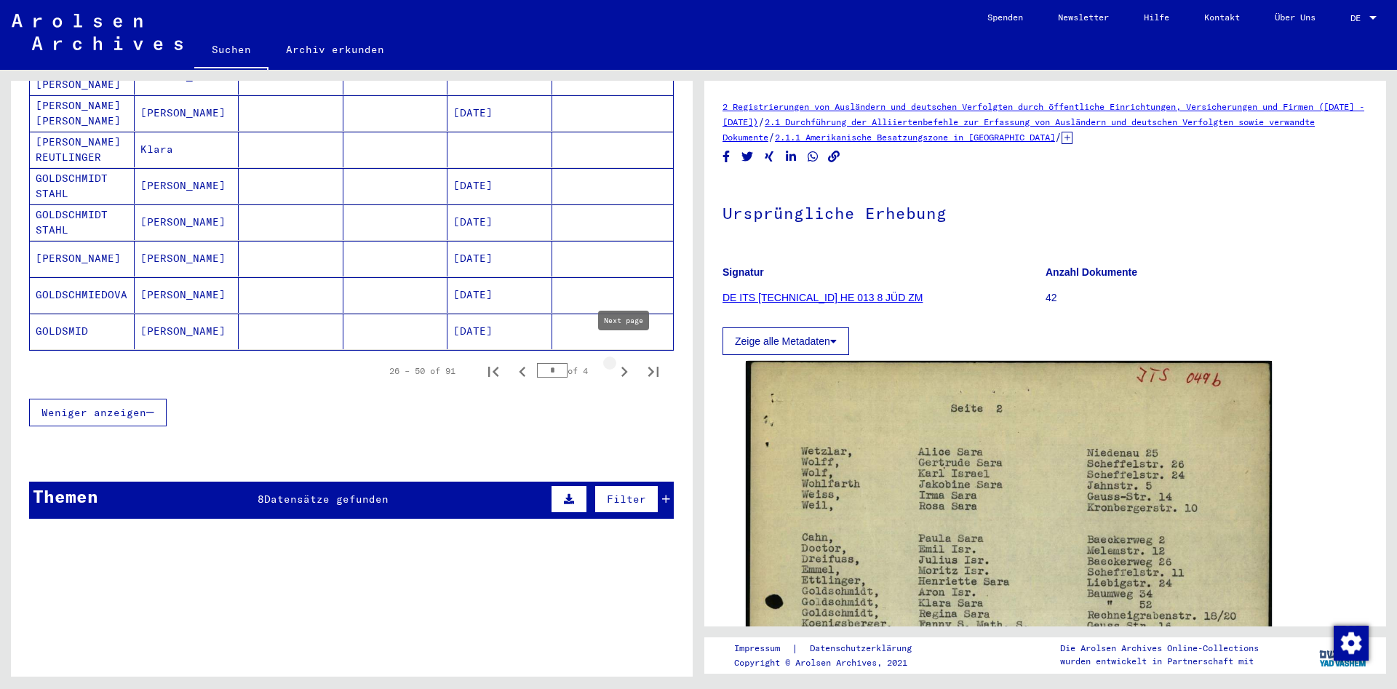
click at [624, 367] on icon "Next page" at bounding box center [624, 372] width 7 height 10
type input "*"
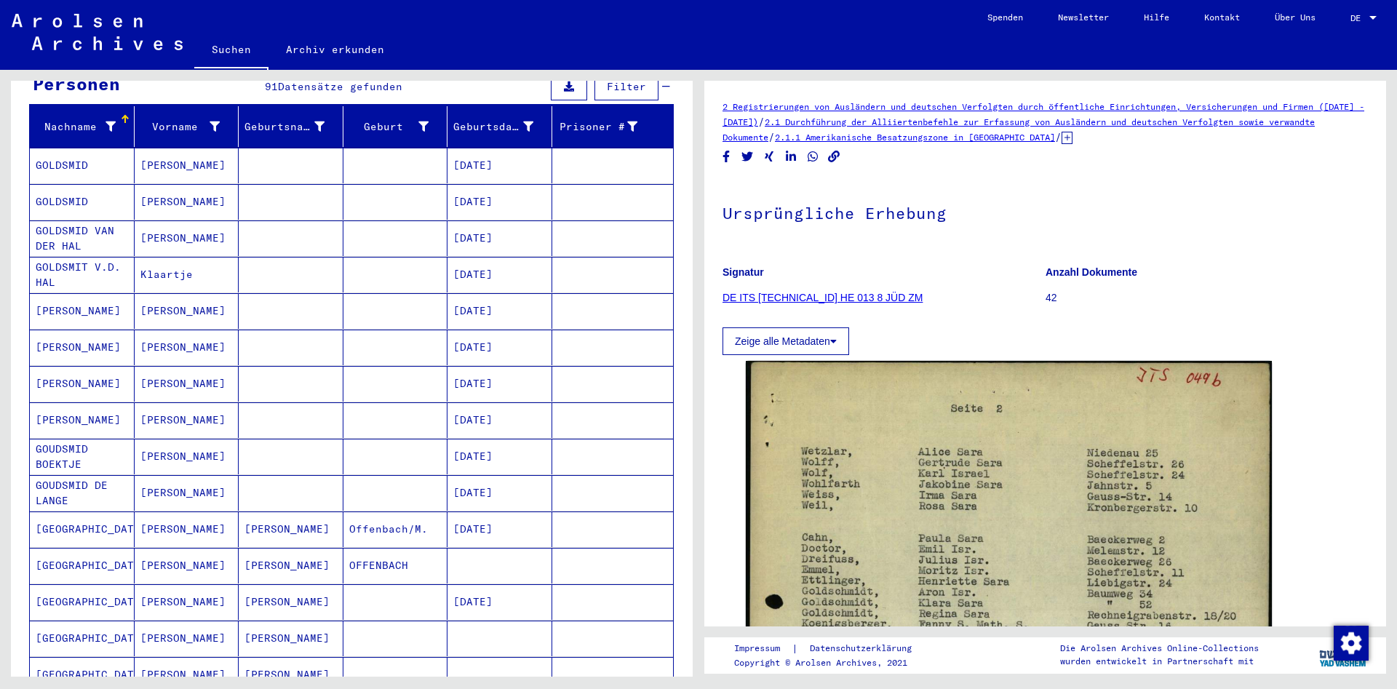
scroll to position [0, 0]
